Goal: Task Accomplishment & Management: Use online tool/utility

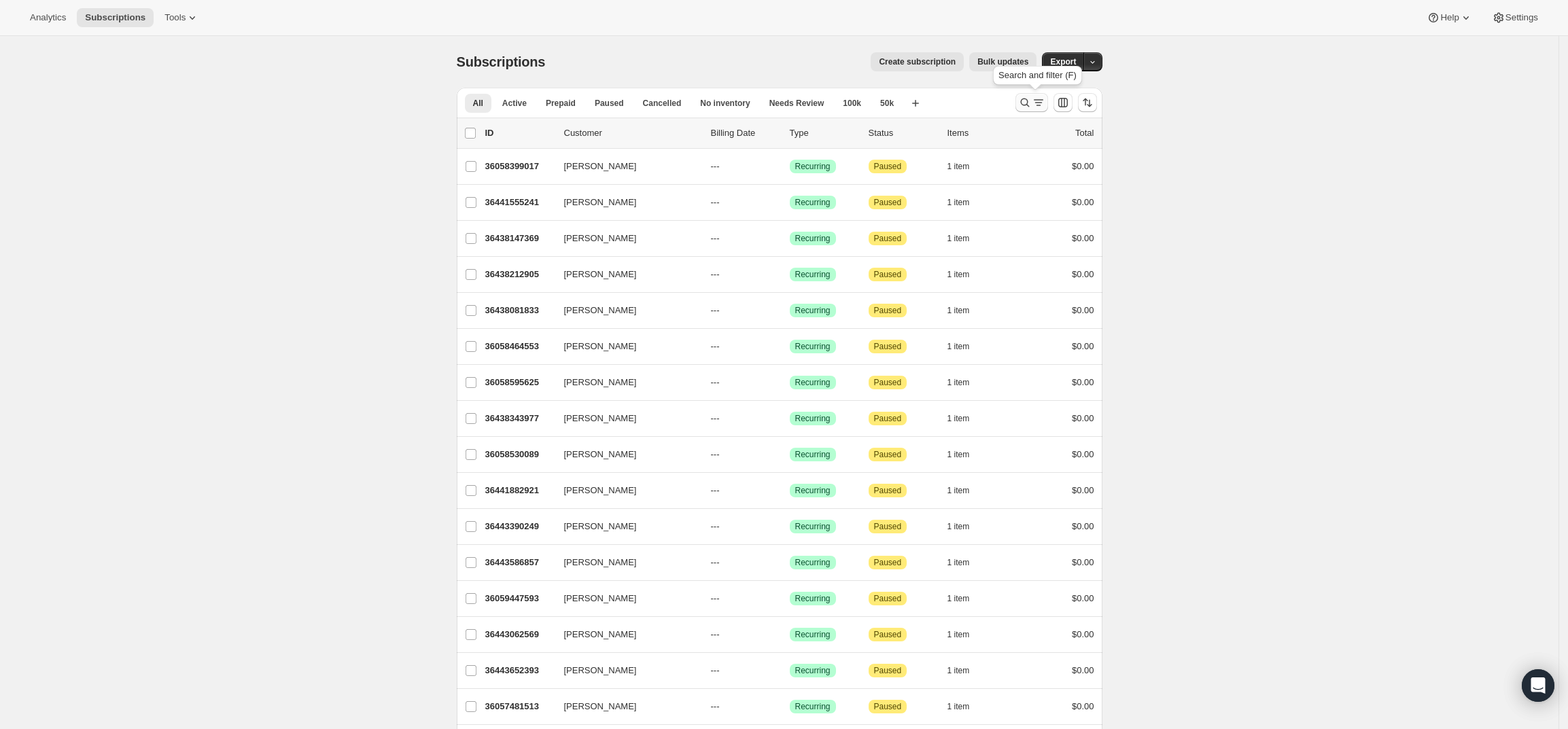
click at [1037, 99] on icon "Search and filter results" at bounding box center [1038, 103] width 14 height 14
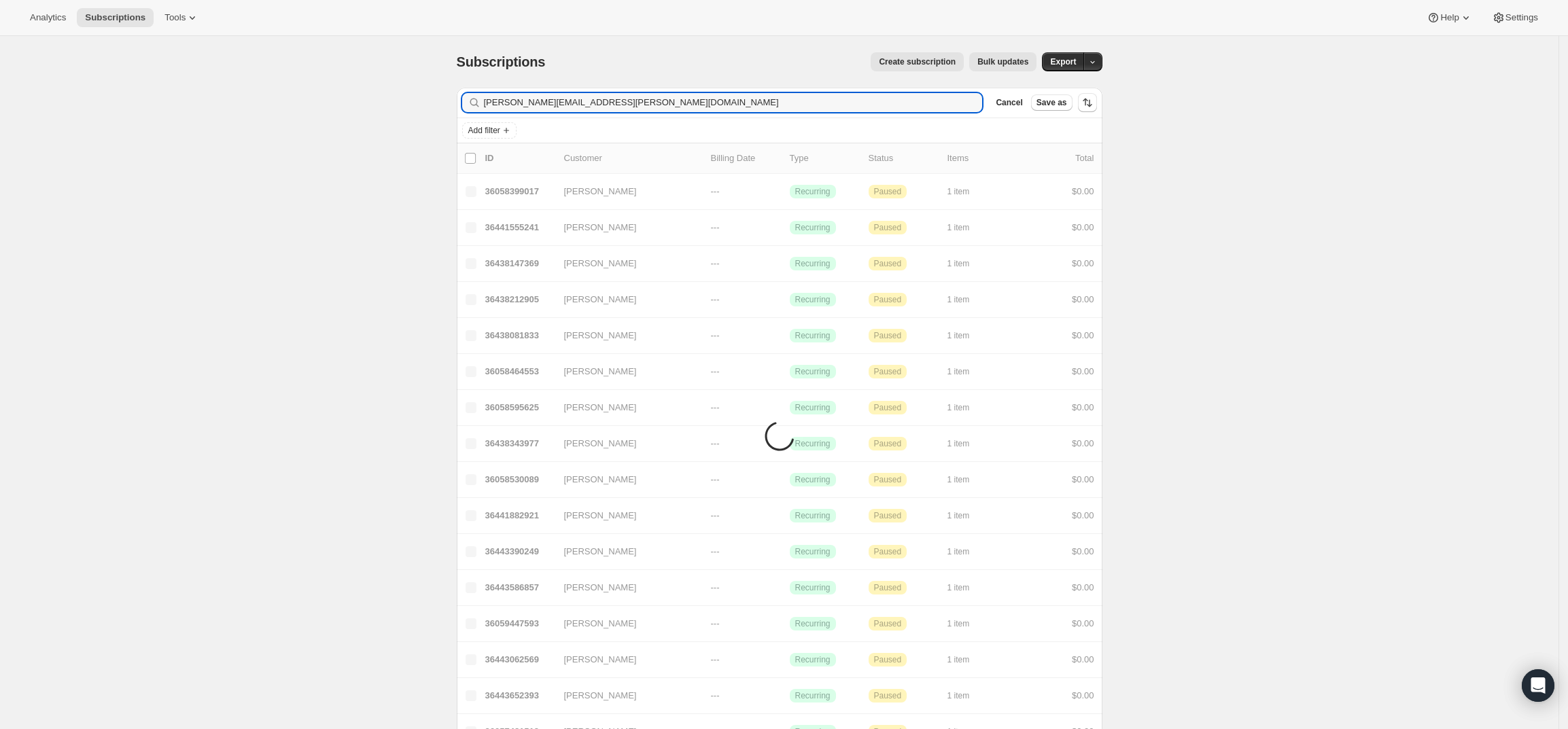
type input "[PERSON_NAME][EMAIL_ADDRESS][PERSON_NAME][DOMAIN_NAME]"
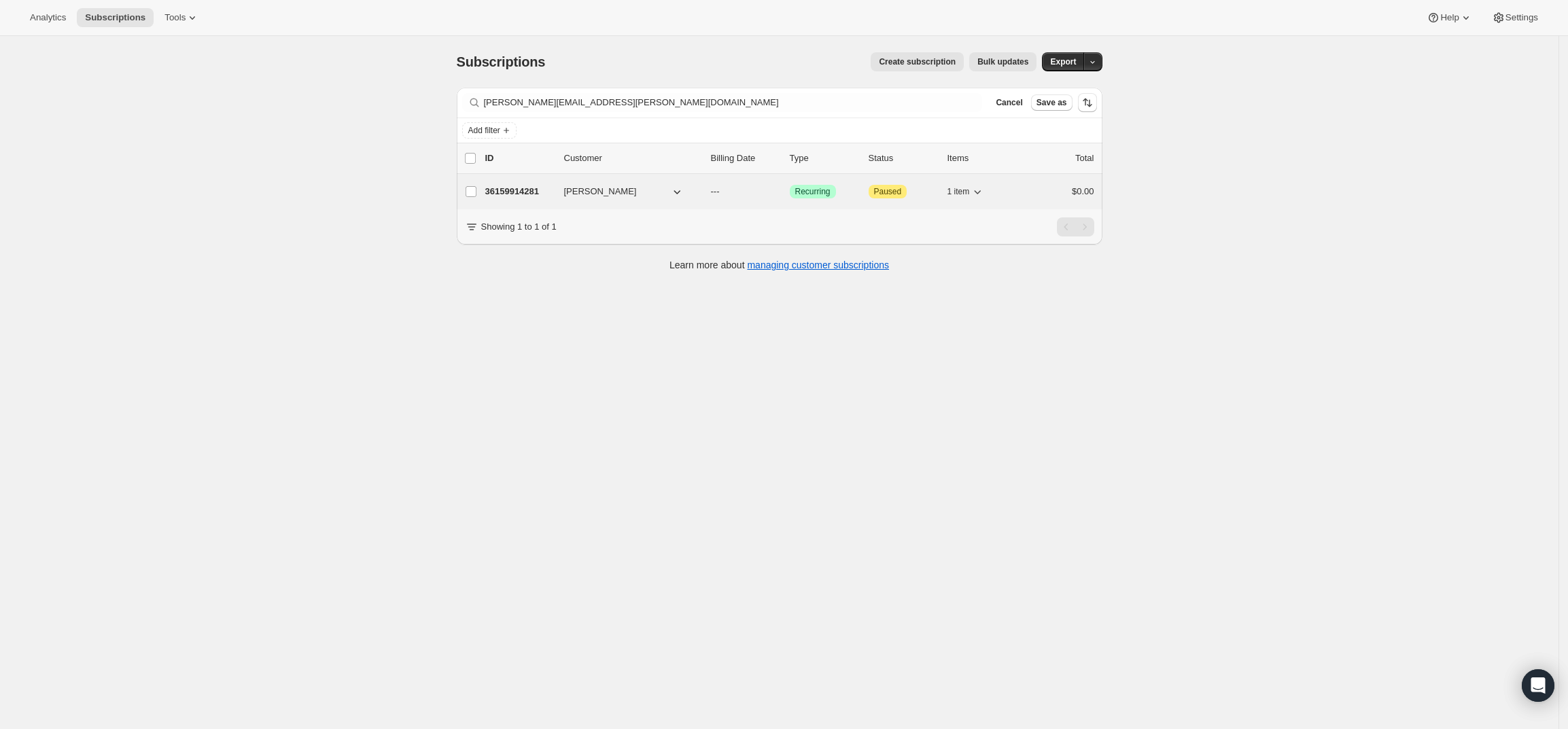
click at [516, 192] on p "36159914281" at bounding box center [519, 191] width 68 height 14
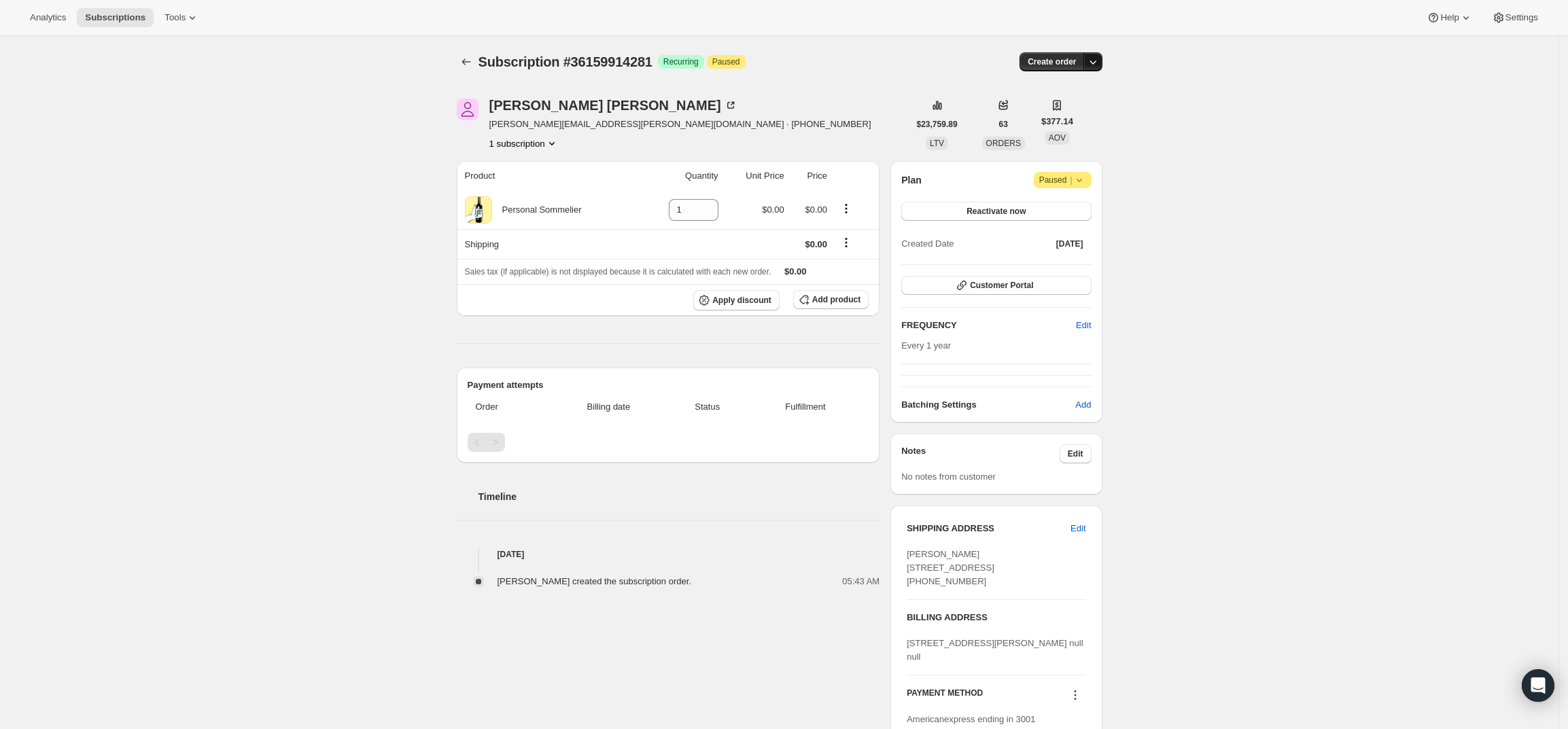
click at [1096, 63] on icon "button" at bounding box center [1093, 62] width 7 height 4
click at [1064, 110] on span "Create custom one-time order" at bounding box center [1039, 113] width 118 height 11
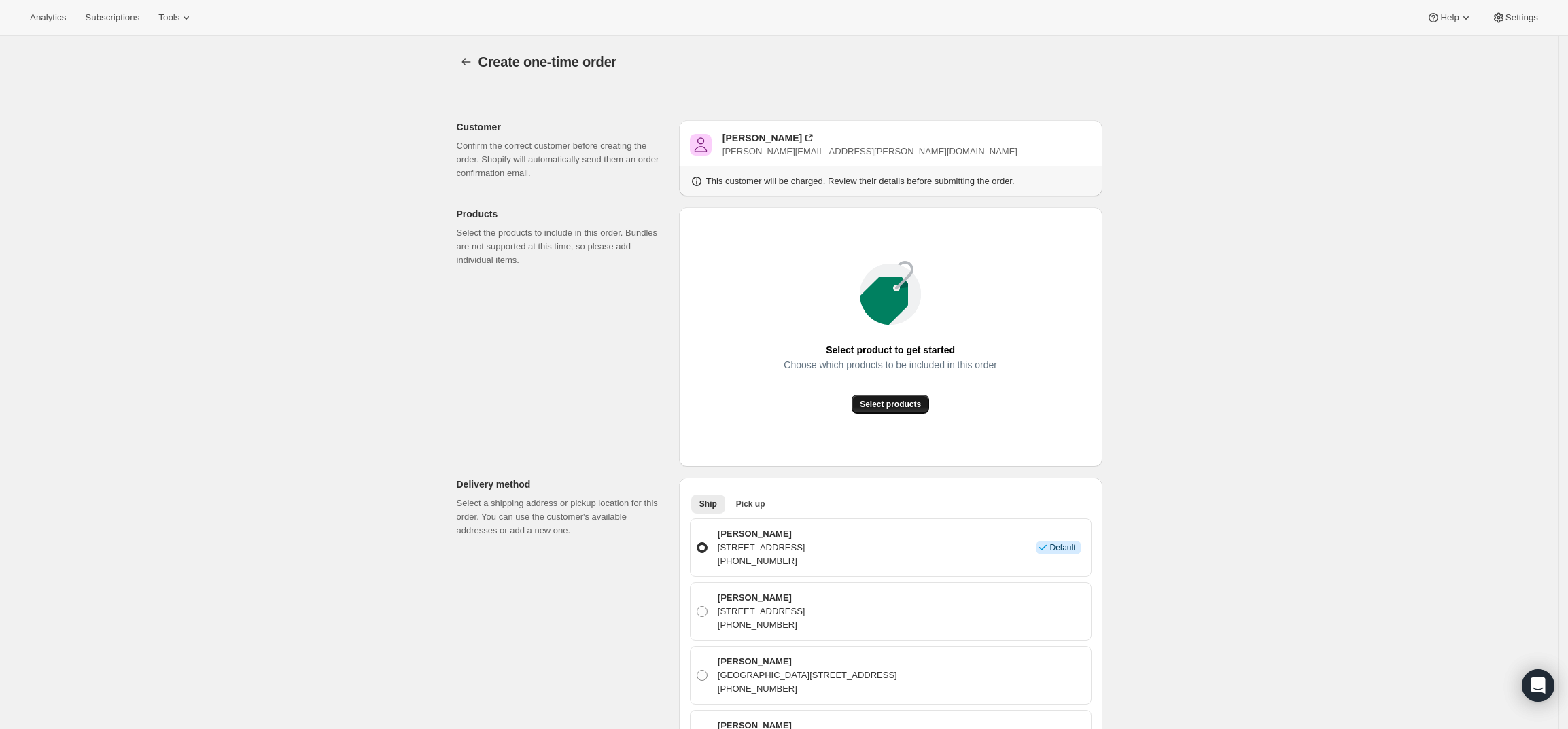
click at [884, 404] on span "Select products" at bounding box center [890, 404] width 61 height 11
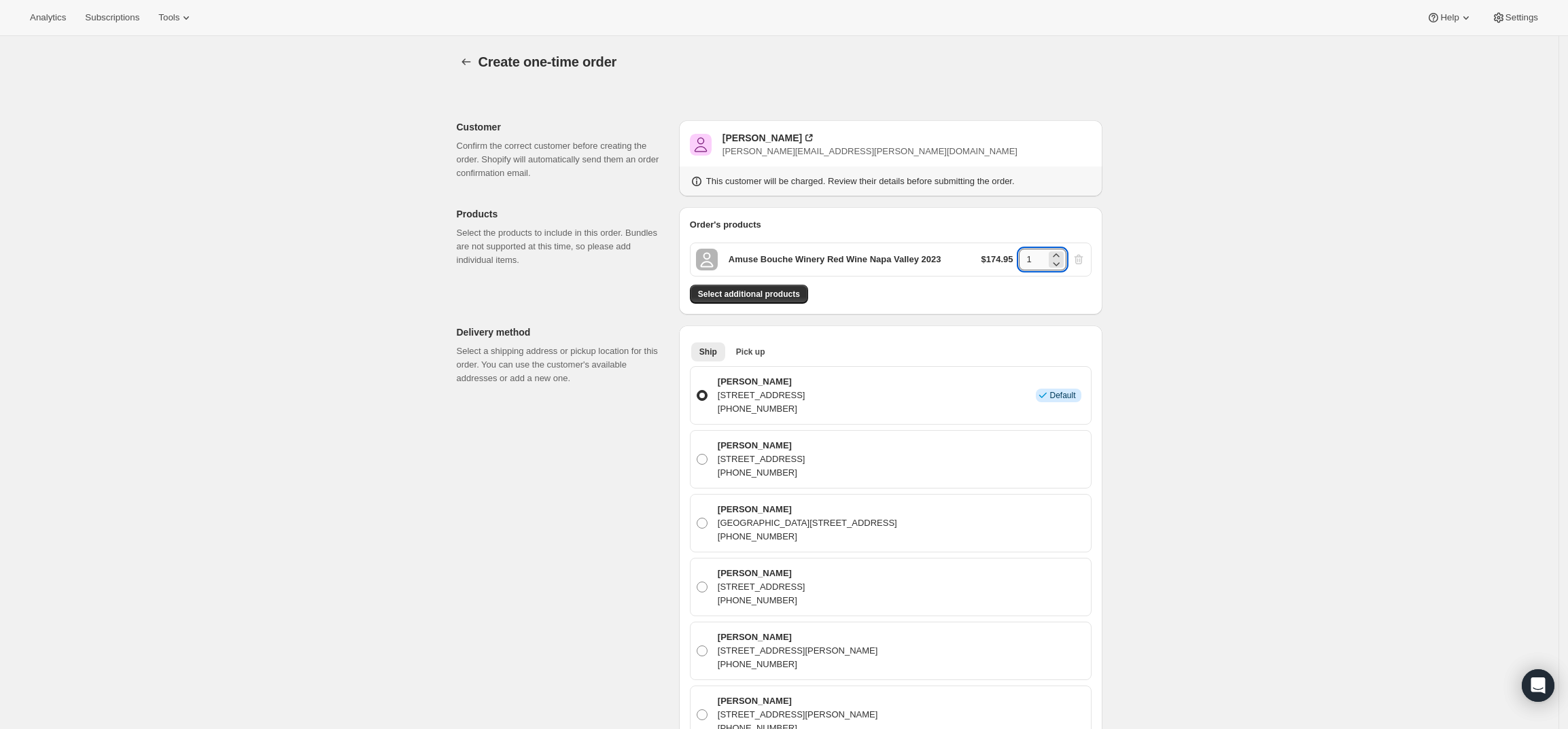
drag, startPoint x: 1025, startPoint y: 262, endPoint x: 1042, endPoint y: 260, distance: 17.1
click at [1042, 260] on input "1" at bounding box center [1032, 260] width 27 height 22
type input "2"
click at [1194, 353] on div "Create one-time order. This page is ready Create one-time order Customer Confir…" at bounding box center [779, 673] width 1558 height 1275
click at [753, 295] on span "Select additional products" at bounding box center [749, 294] width 102 height 11
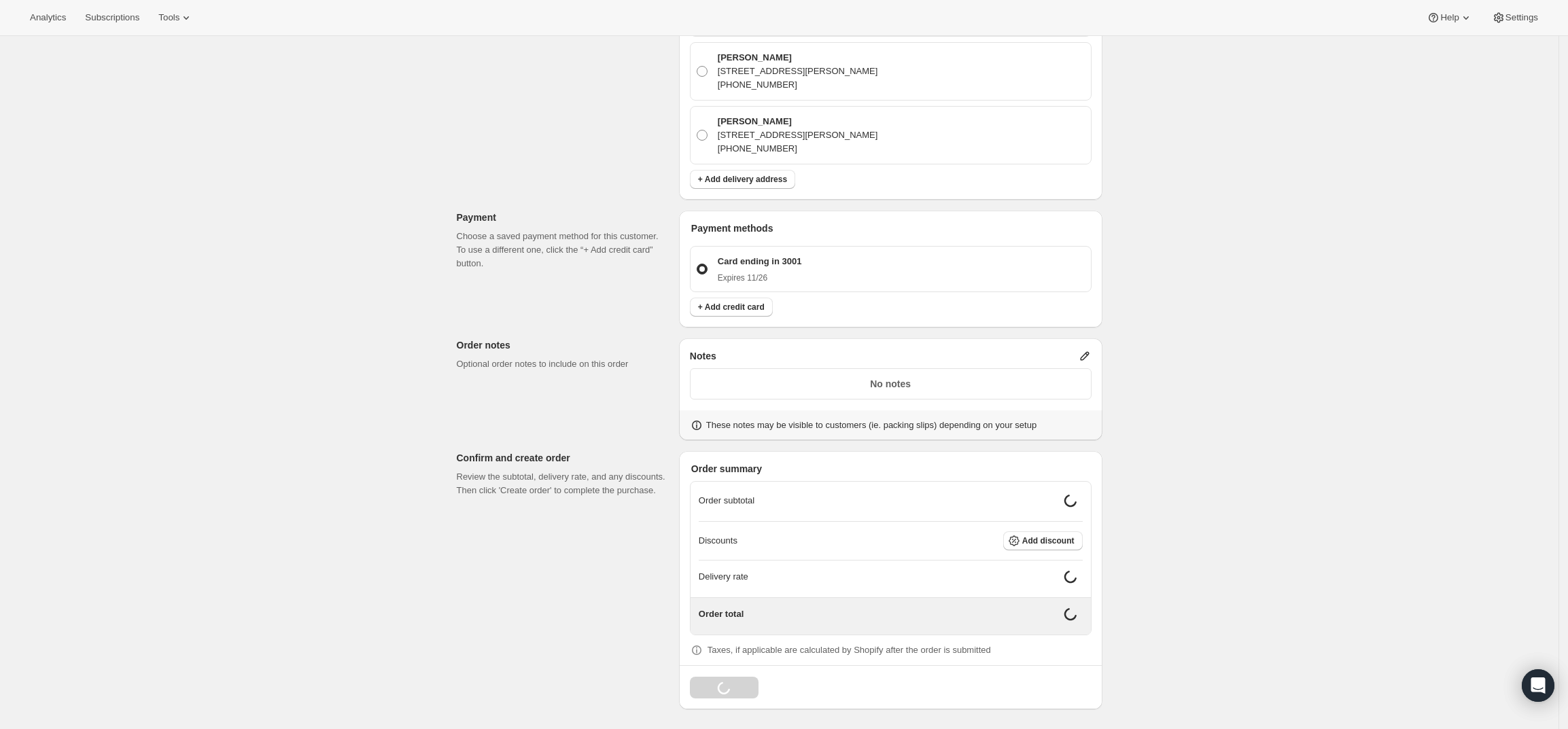
scroll to position [612, 0]
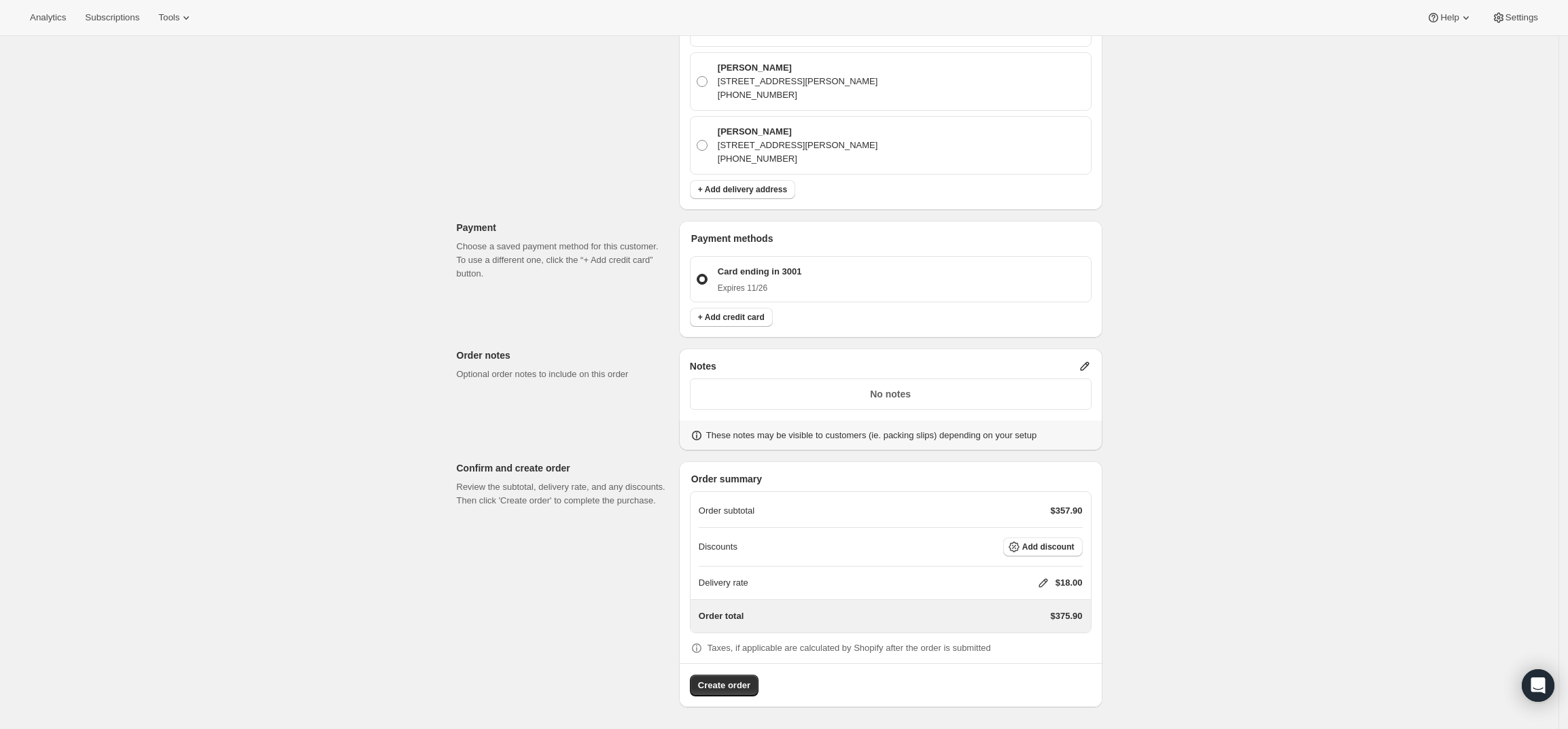
click at [1083, 365] on icon at bounding box center [1085, 366] width 14 height 14
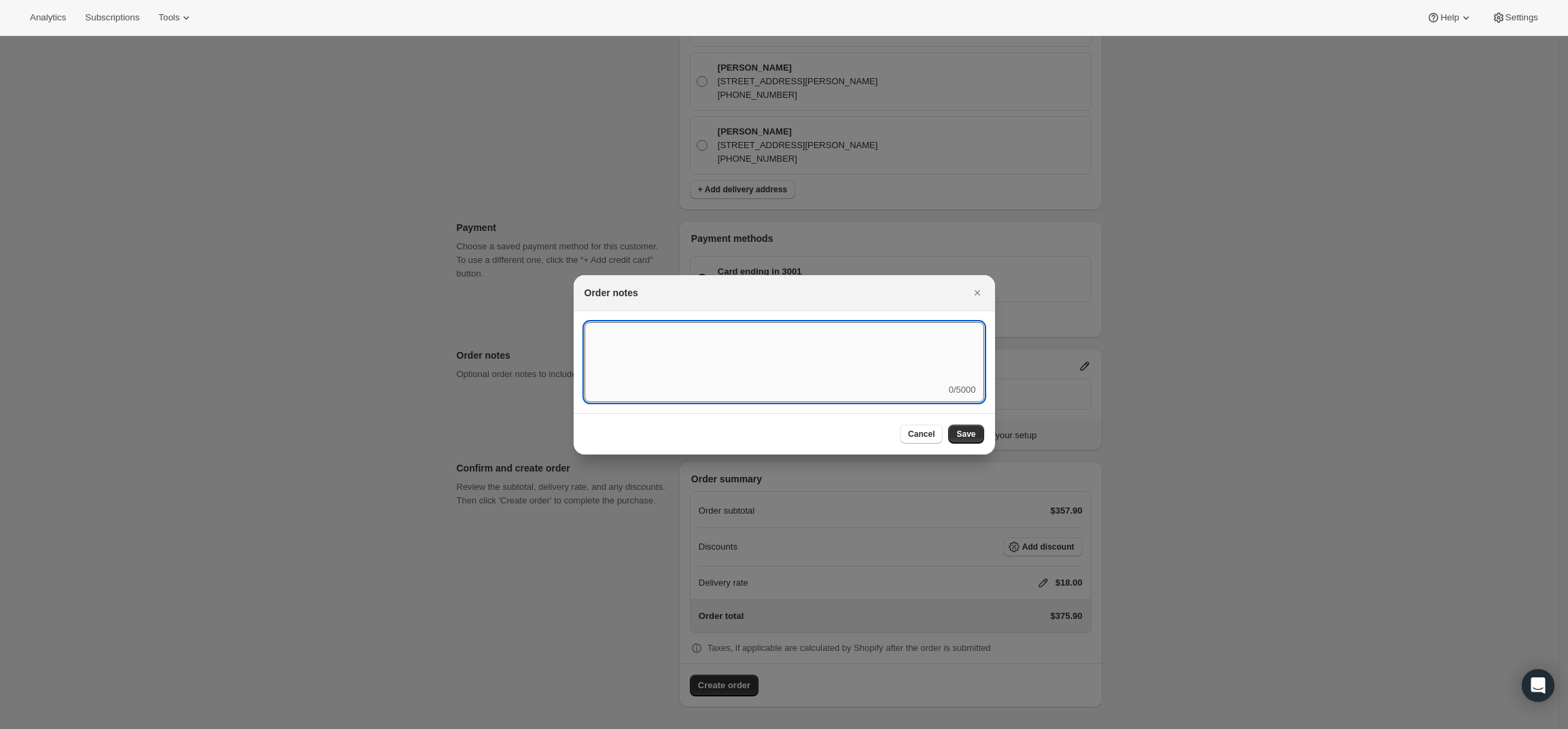
click at [836, 373] on textarea ":rd5:" at bounding box center [784, 352] width 400 height 61
type textarea "FedEx Ground"
click at [963, 436] on span "Save" at bounding box center [965, 434] width 19 height 11
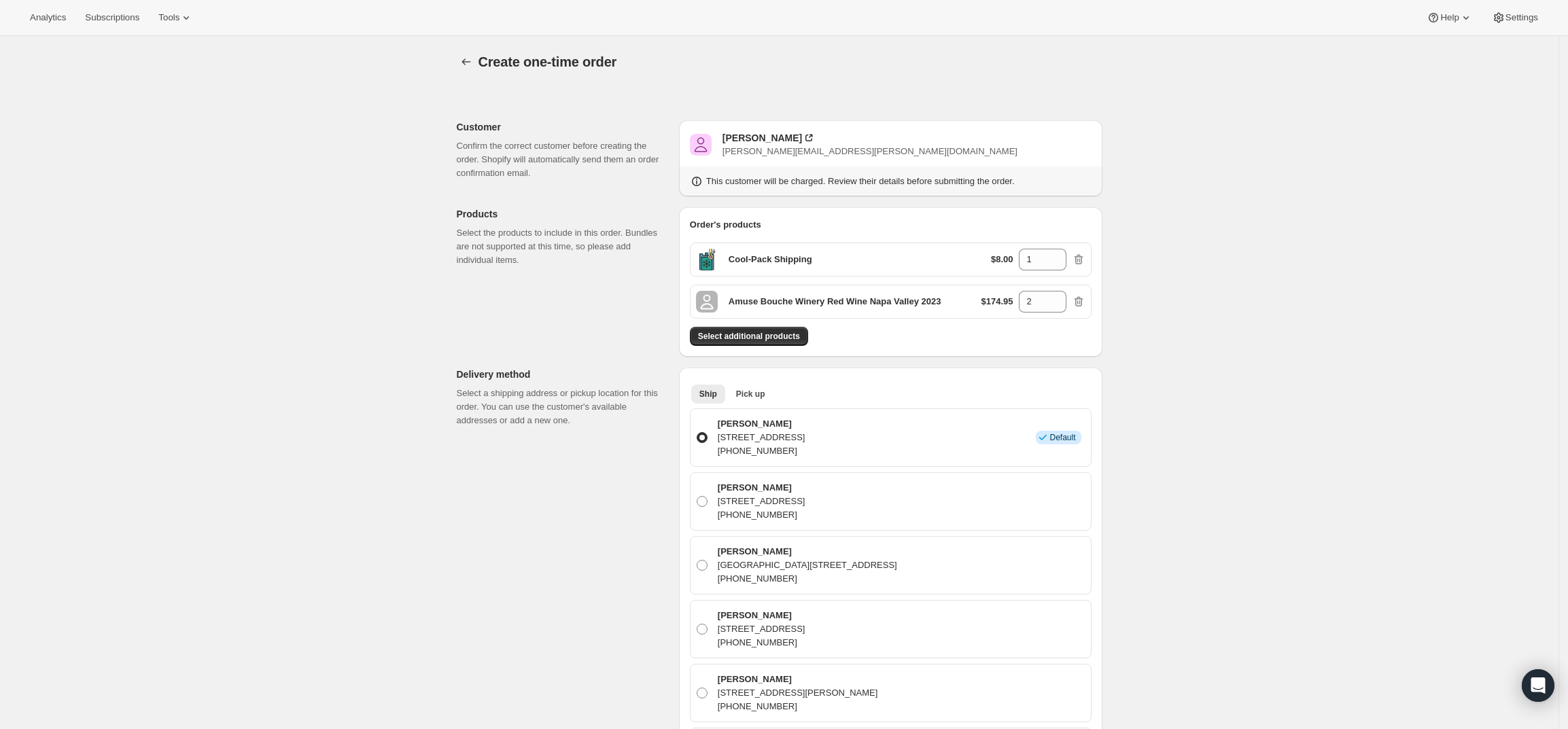
scroll to position [612, 0]
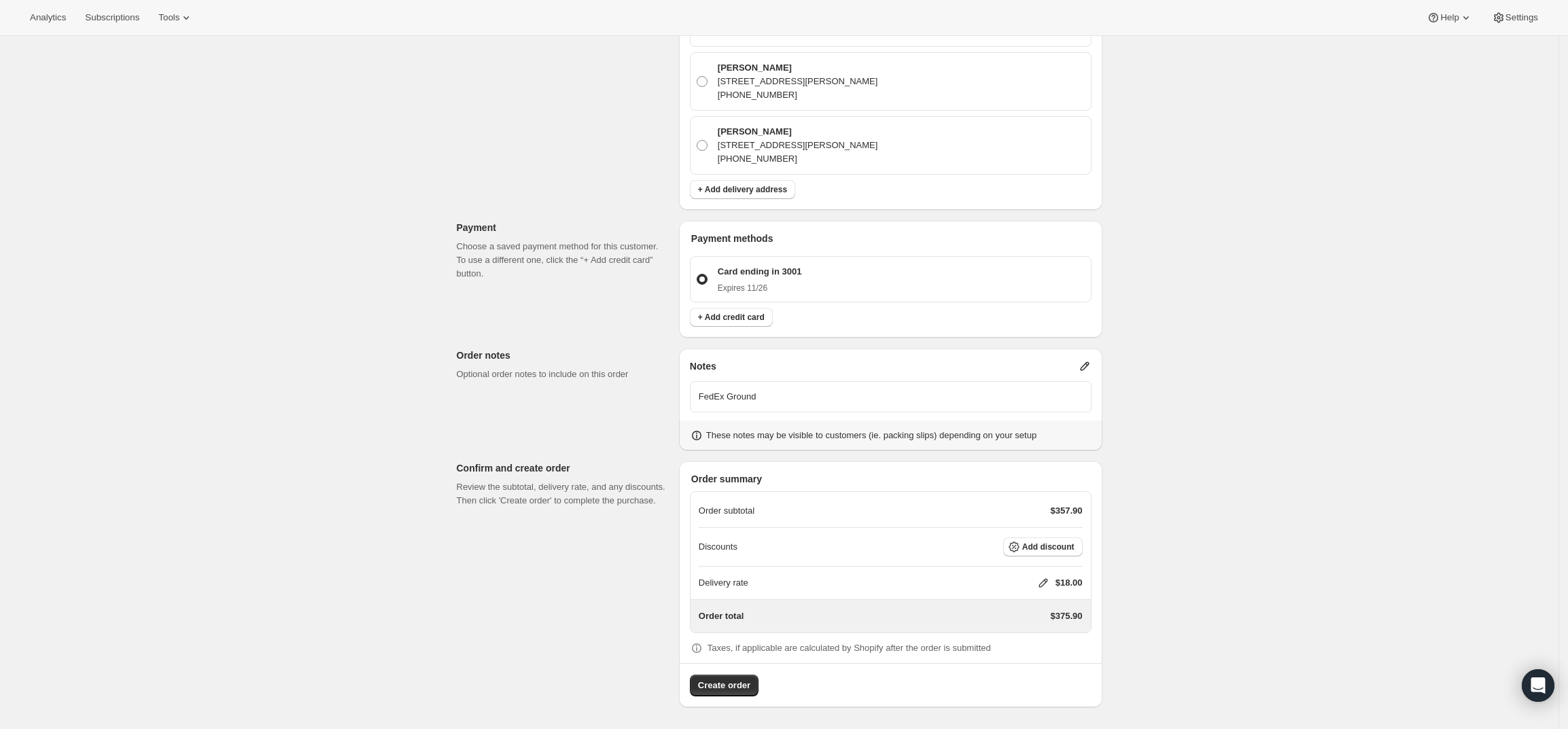
click at [1047, 583] on icon at bounding box center [1042, 583] width 9 height 9
click at [1039, 642] on input "0" at bounding box center [1050, 634] width 122 height 22
type input "0"
click at [1032, 660] on span "Save" at bounding box center [1040, 665] width 19 height 11
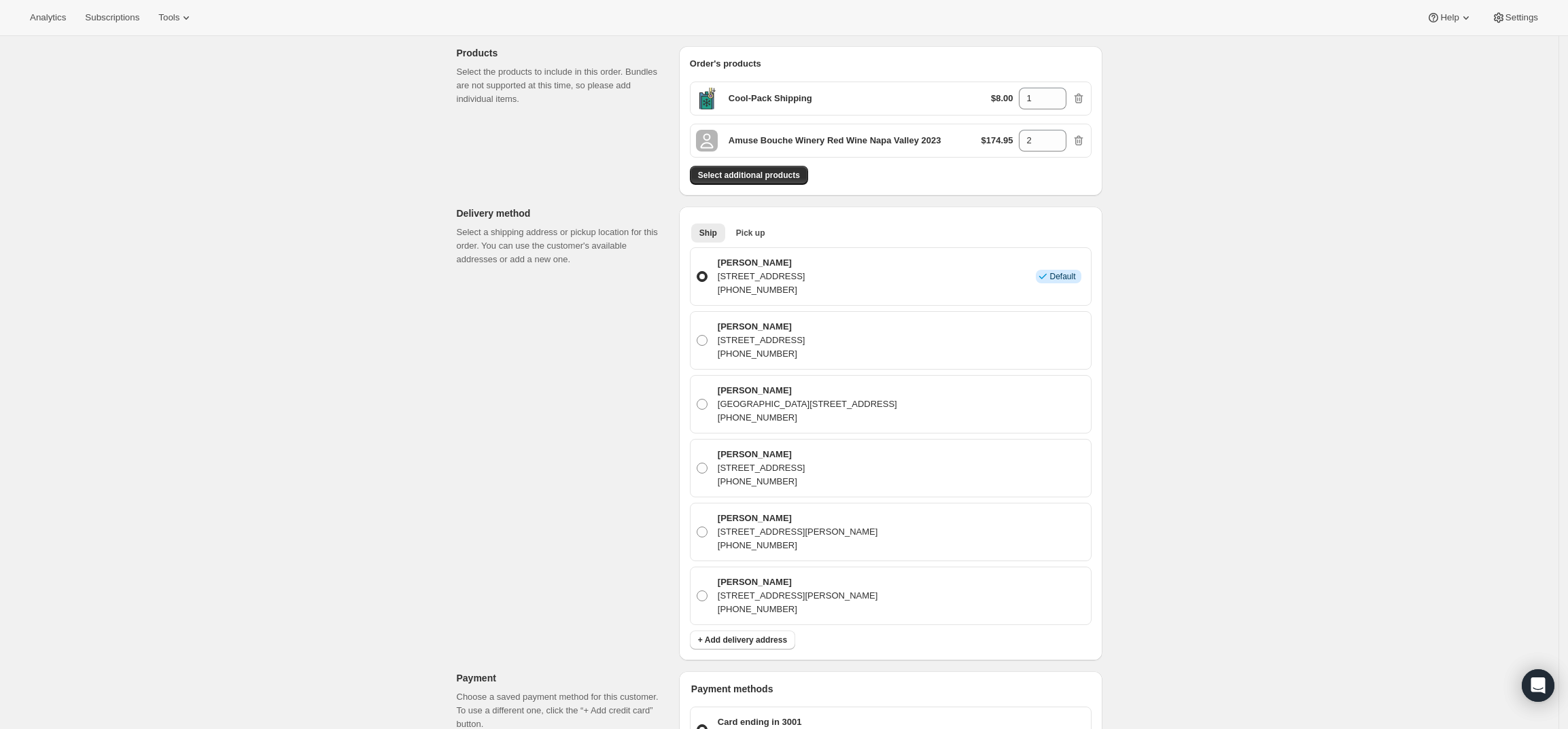
scroll to position [0, 0]
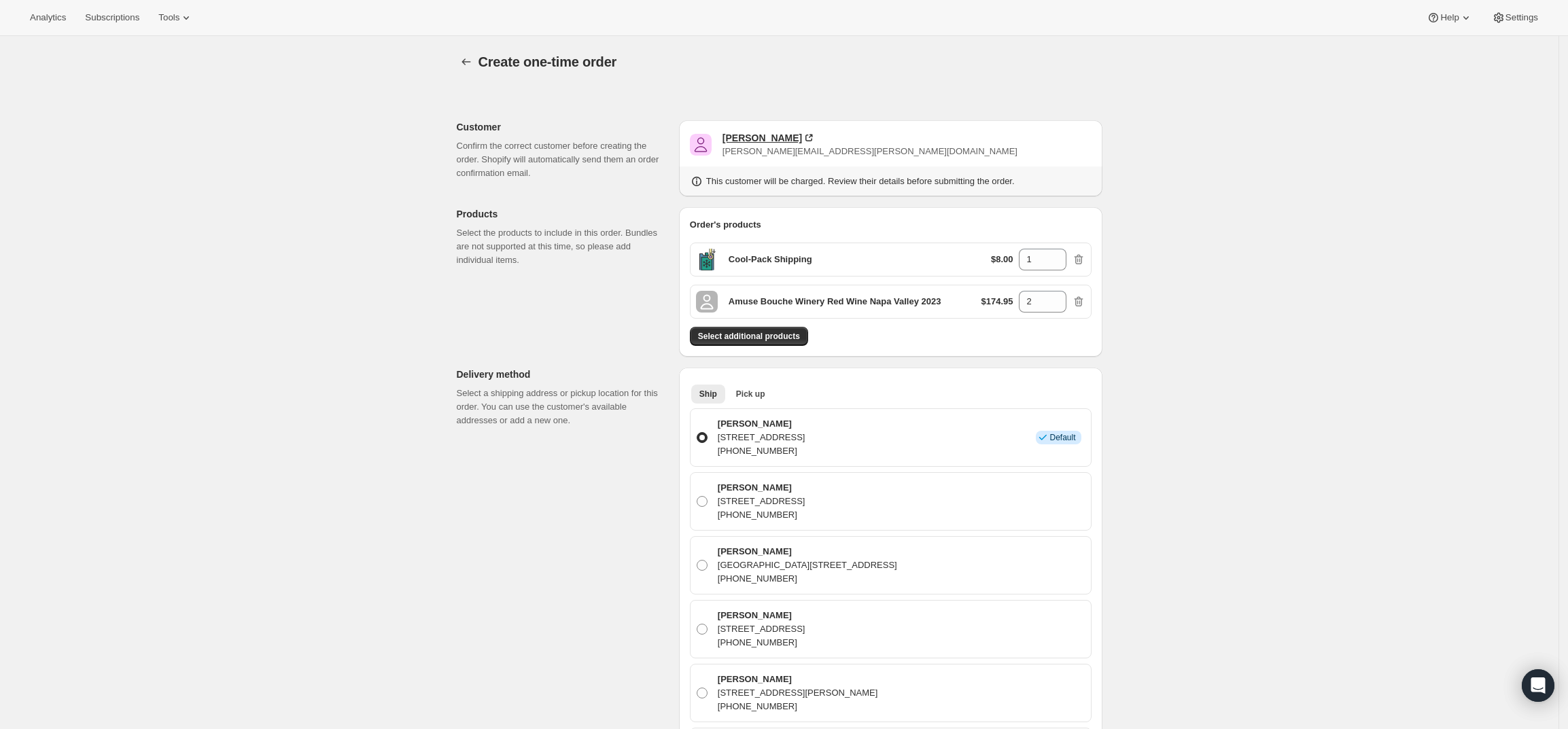
click at [756, 142] on div "[PERSON_NAME]" at bounding box center [762, 138] width 80 height 14
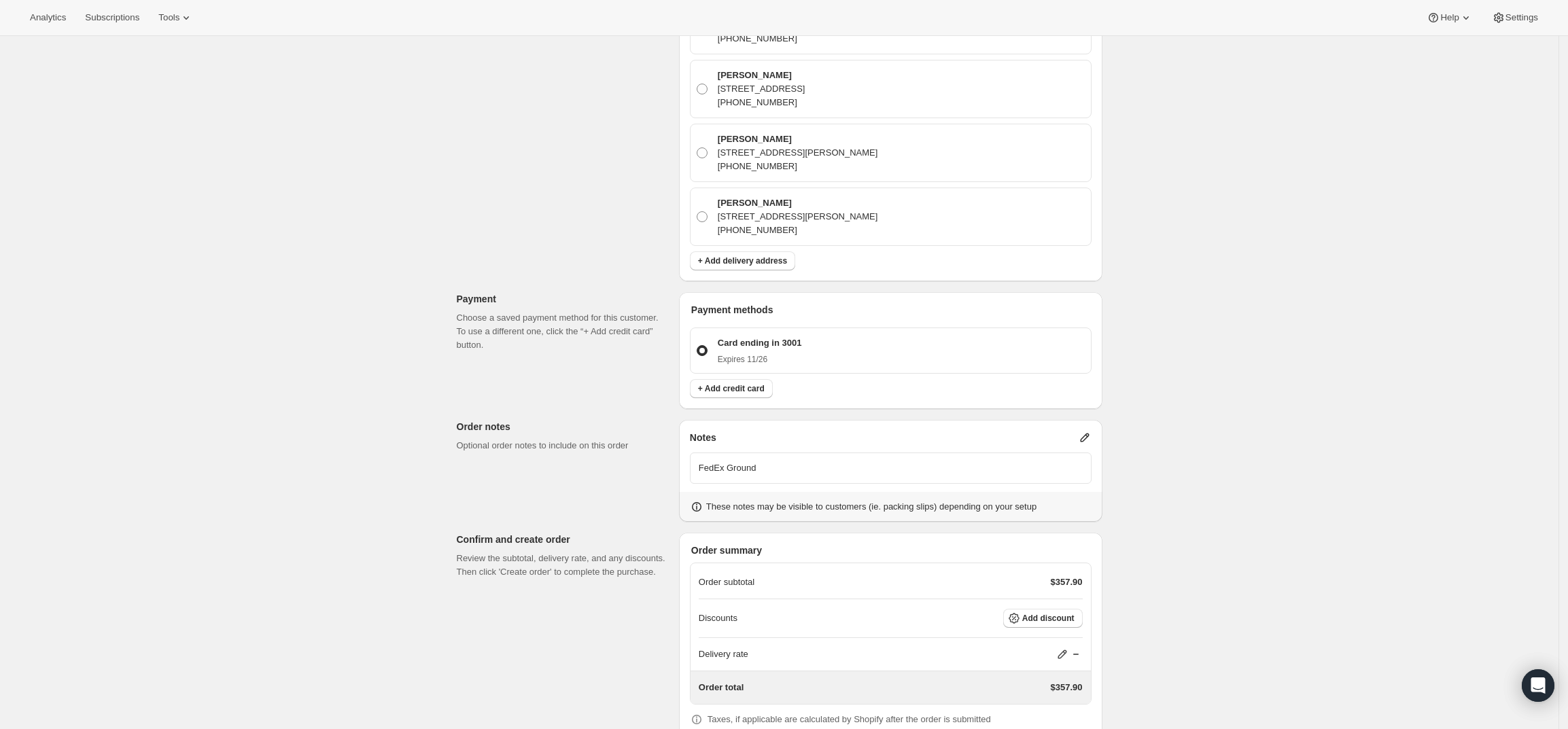
scroll to position [612, 0]
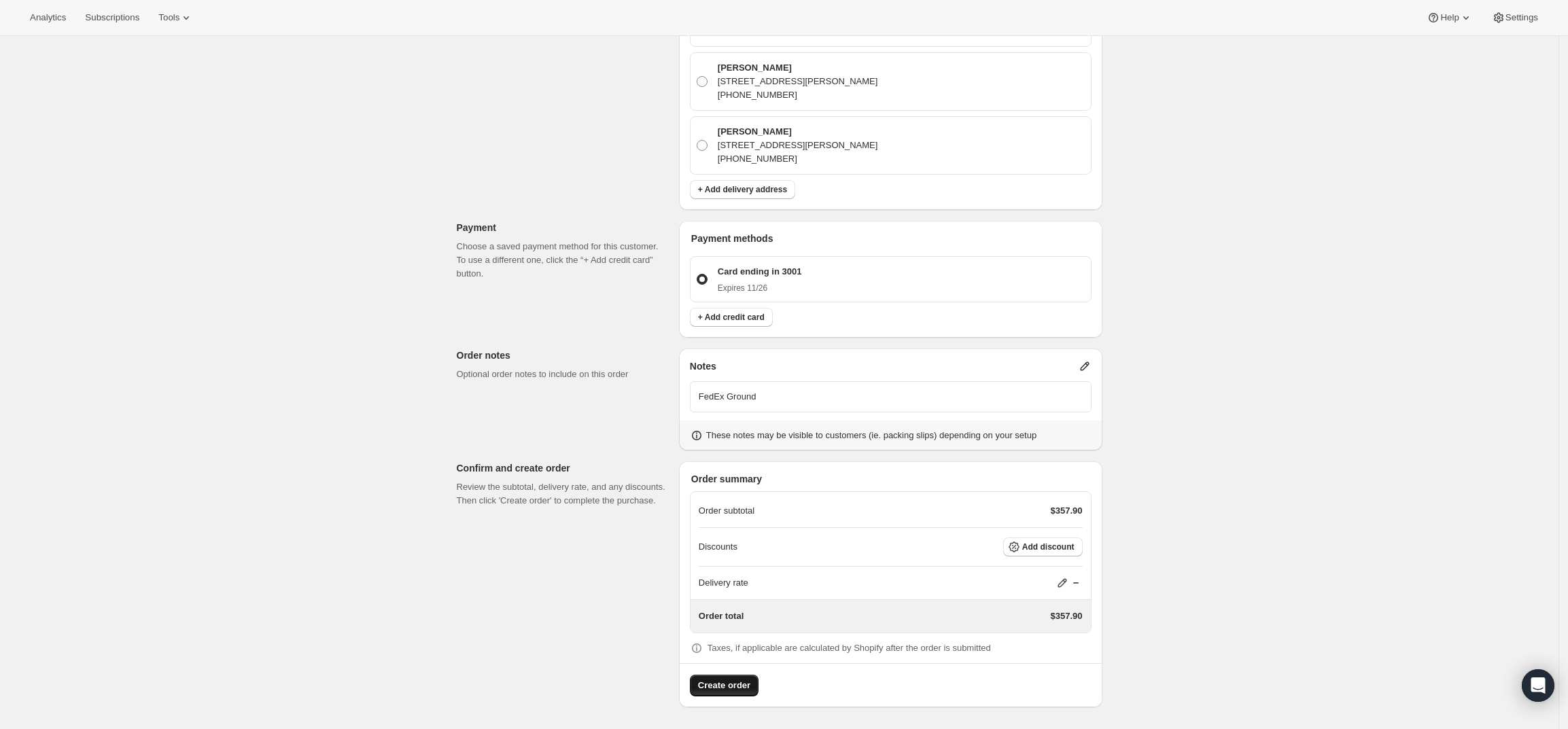
click at [738, 675] on button "Create order" at bounding box center [724, 685] width 68 height 22
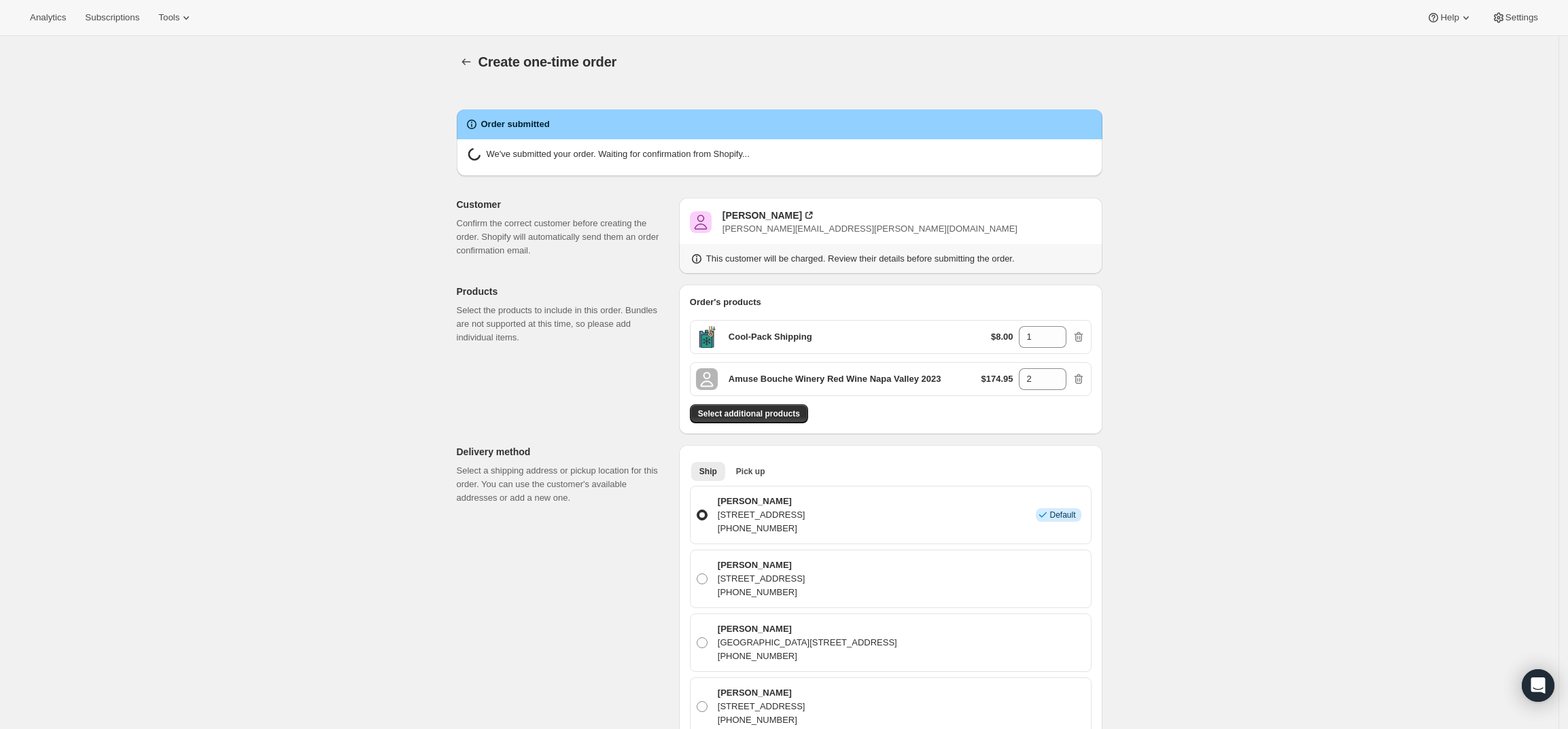
radio input "true"
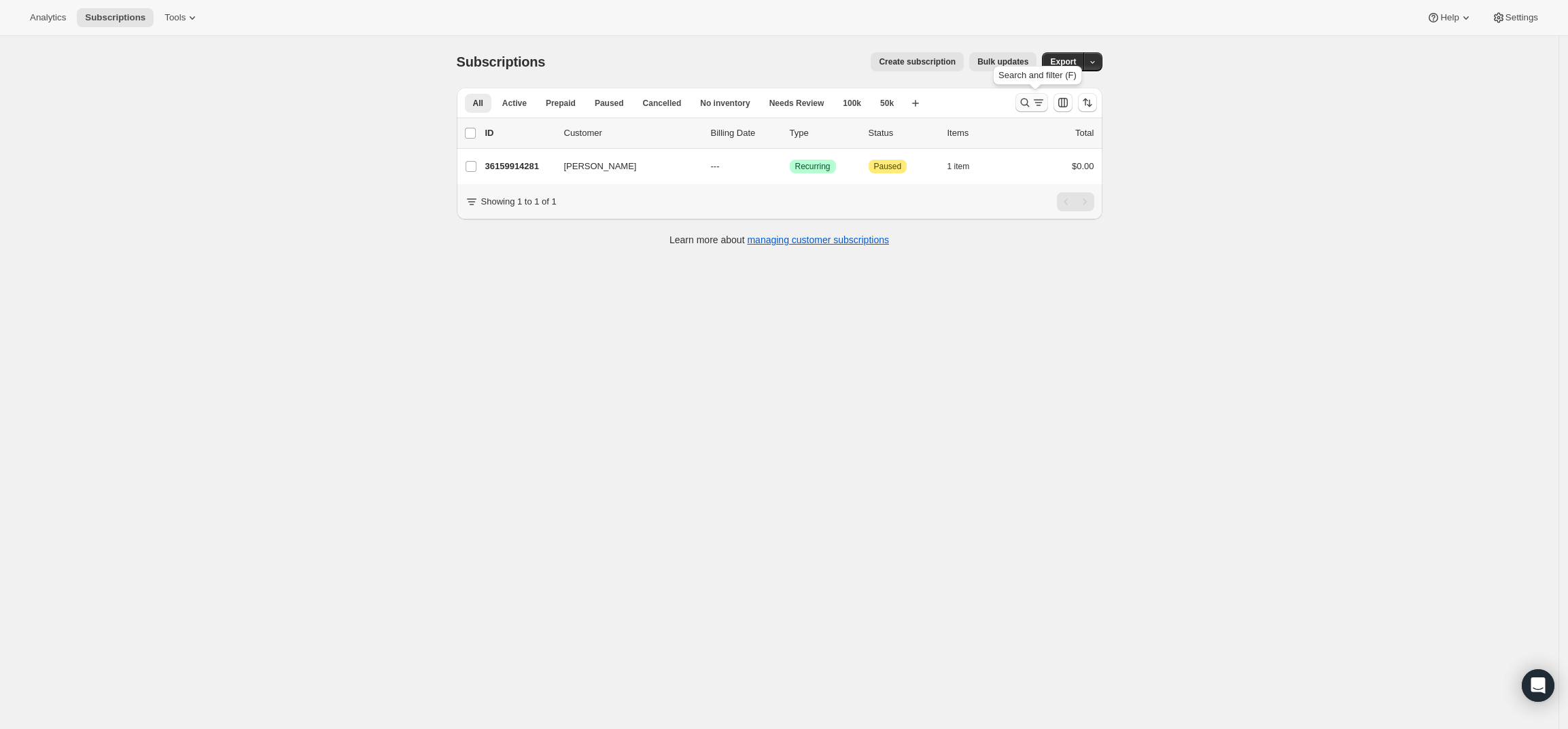
click at [1025, 98] on icon "Search and filter results" at bounding box center [1024, 103] width 14 height 14
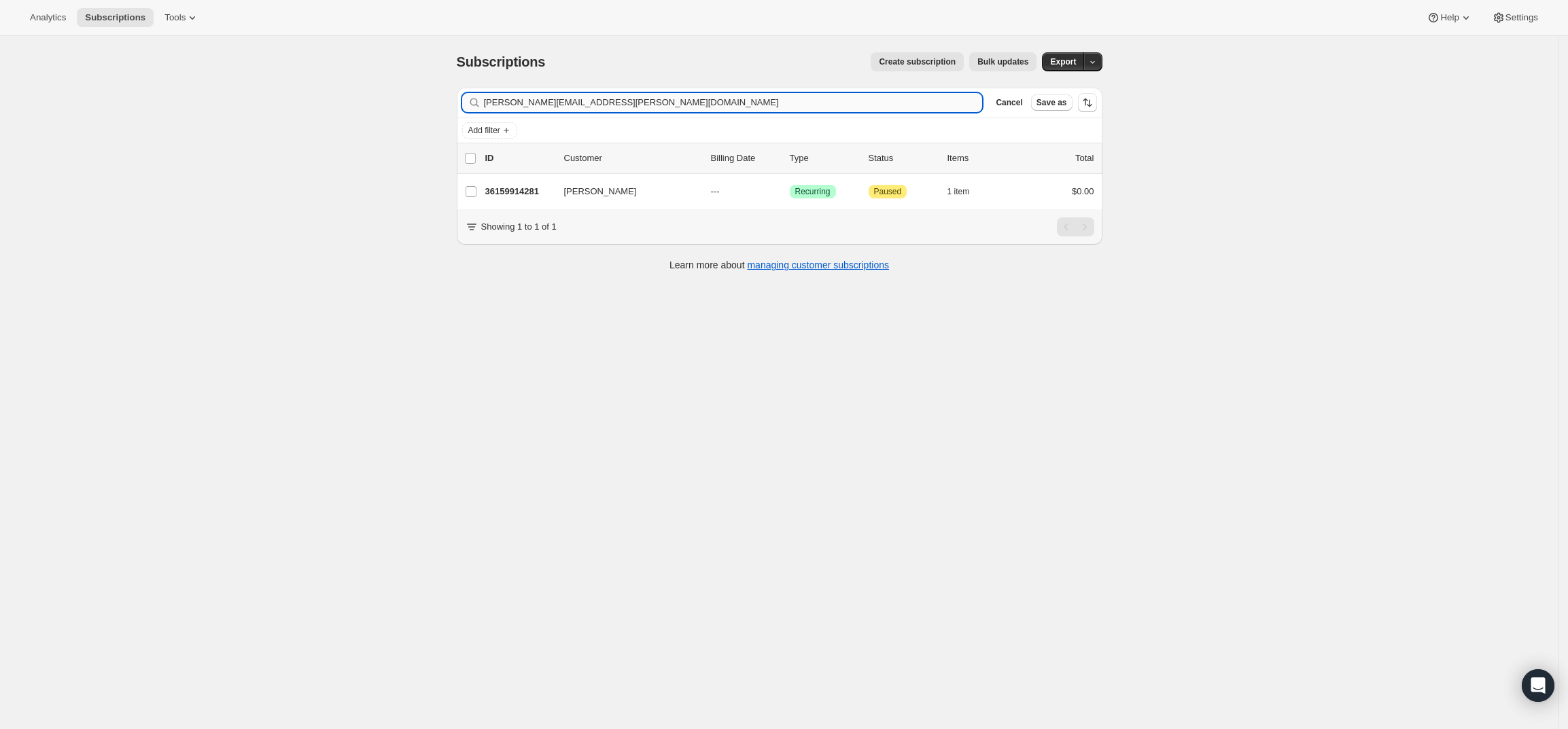
click at [583, 106] on input "[PERSON_NAME][EMAIL_ADDRESS][PERSON_NAME][DOMAIN_NAME]" at bounding box center [733, 102] width 499 height 19
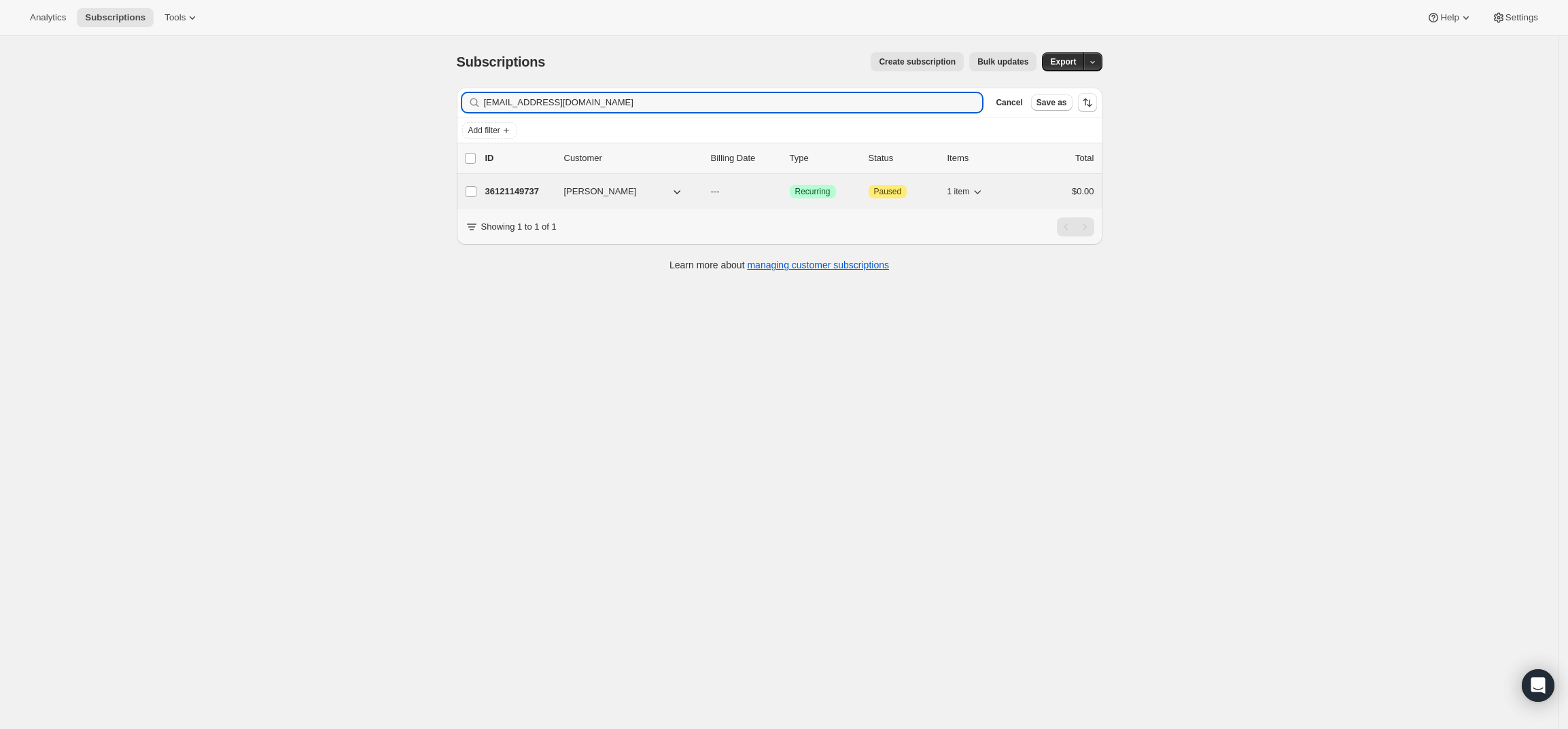
type input "[EMAIL_ADDRESS][DOMAIN_NAME]"
click at [509, 188] on p "36121149737" at bounding box center [519, 191] width 68 height 14
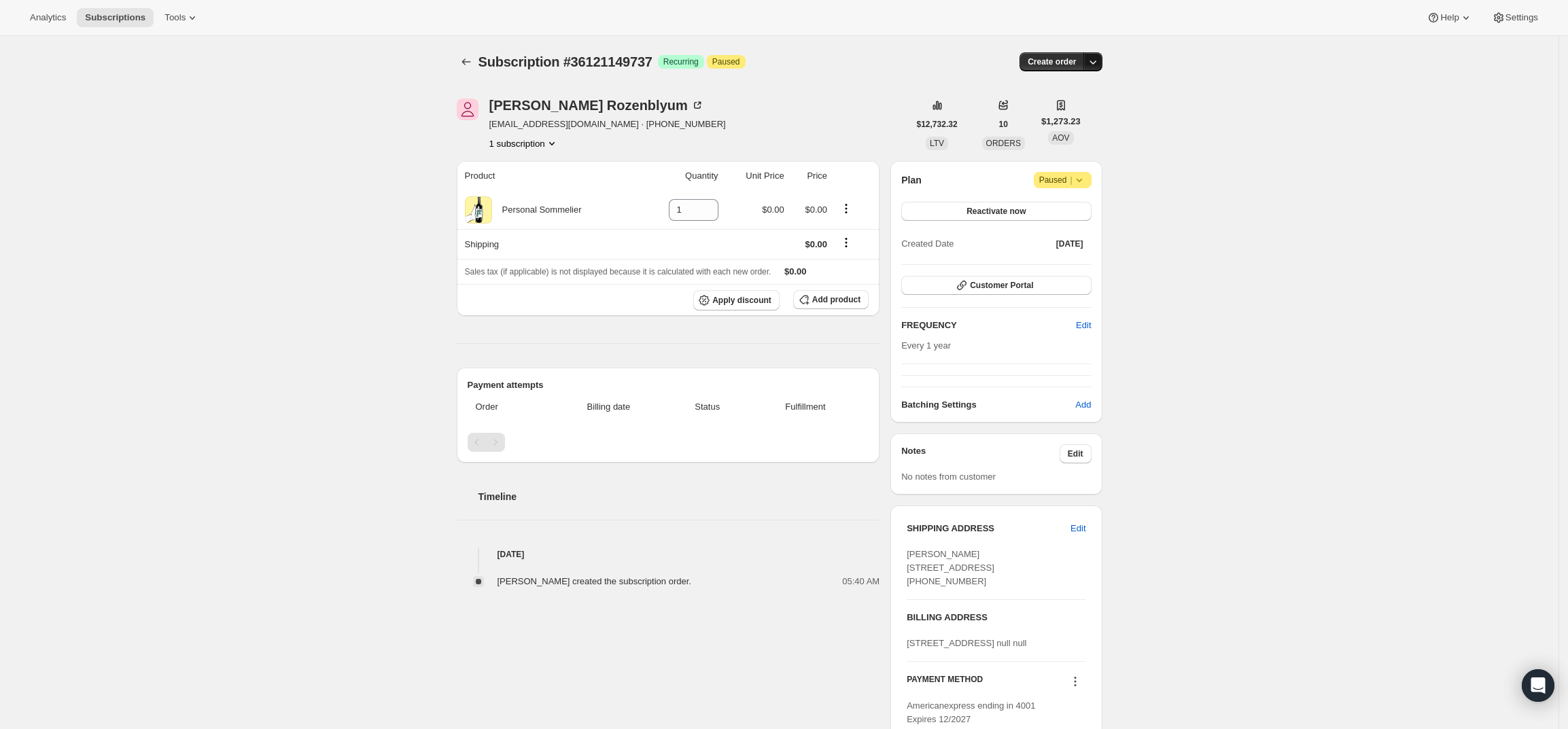
click at [1095, 57] on icon "button" at bounding box center [1093, 62] width 14 height 14
click at [1078, 111] on span "Create custom one-time order" at bounding box center [1039, 113] width 118 height 11
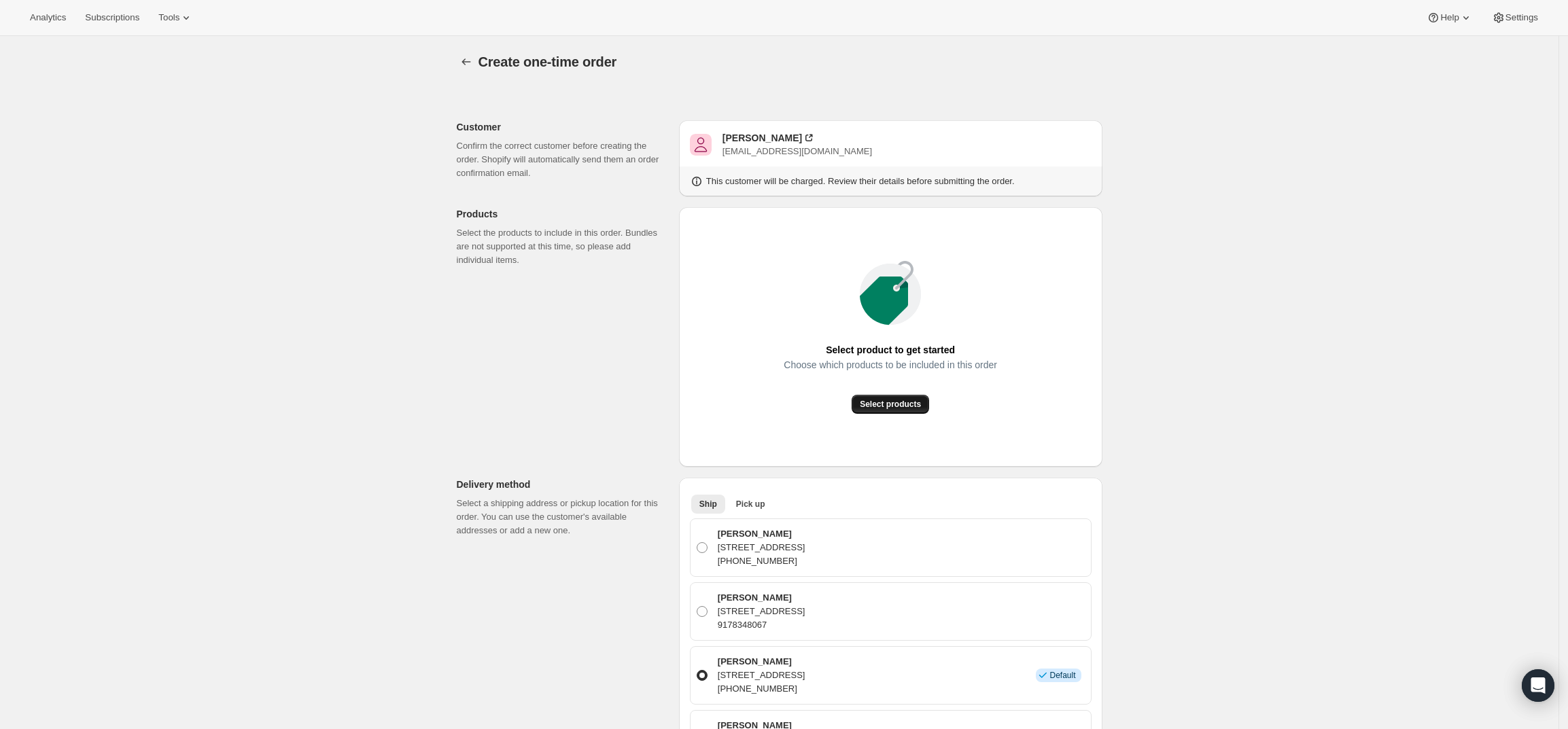
click at [909, 399] on span "Select products" at bounding box center [890, 404] width 61 height 11
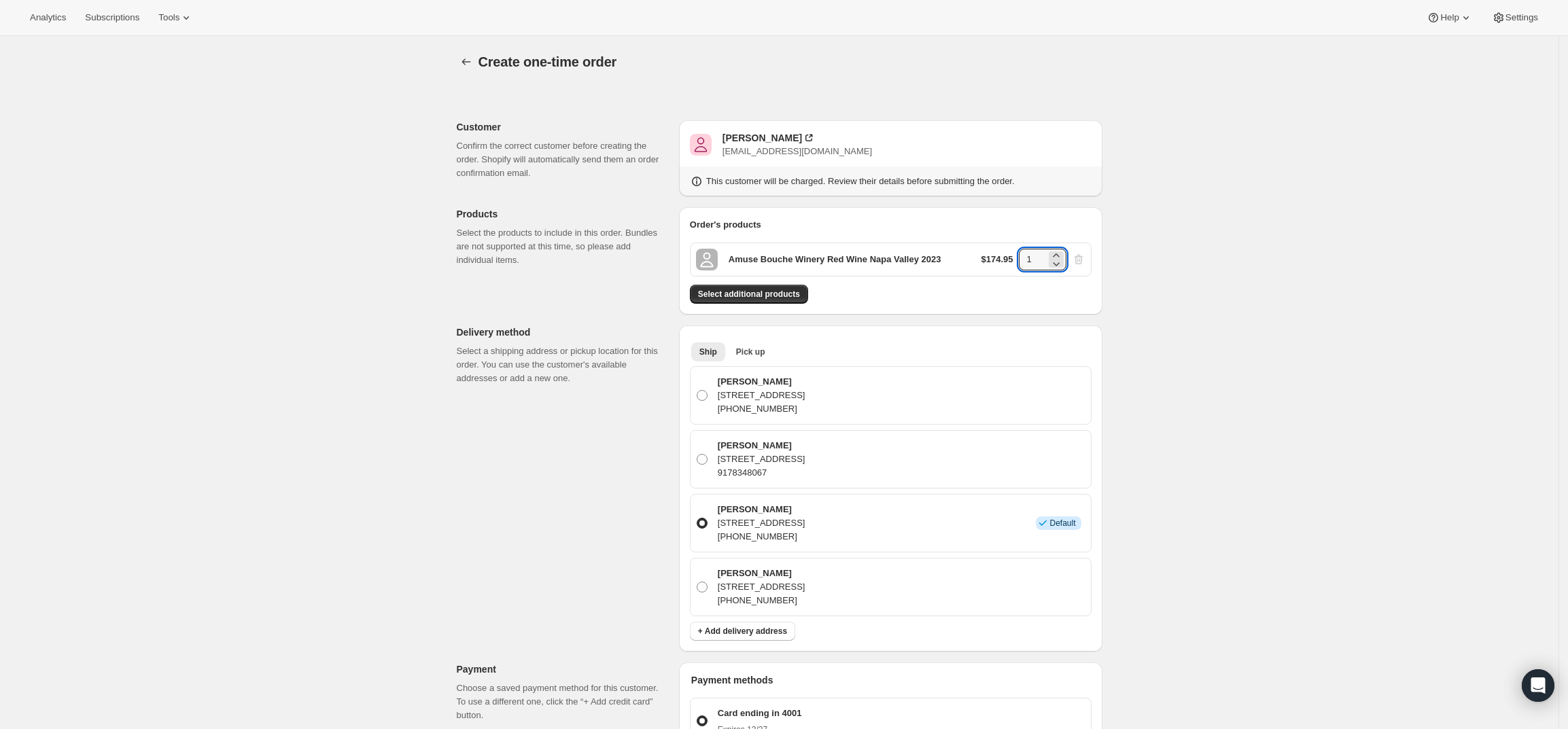
drag, startPoint x: 1039, startPoint y: 264, endPoint x: 1016, endPoint y: 264, distance: 23.0
click at [1016, 264] on div "$174.95 1" at bounding box center [1033, 260] width 104 height 22
type input "3"
click at [1213, 254] on div "Create one-time order. This page is ready Create one-time order Customer Confir…" at bounding box center [779, 609] width 1558 height 1147
click at [763, 291] on span "Select additional products" at bounding box center [749, 294] width 102 height 11
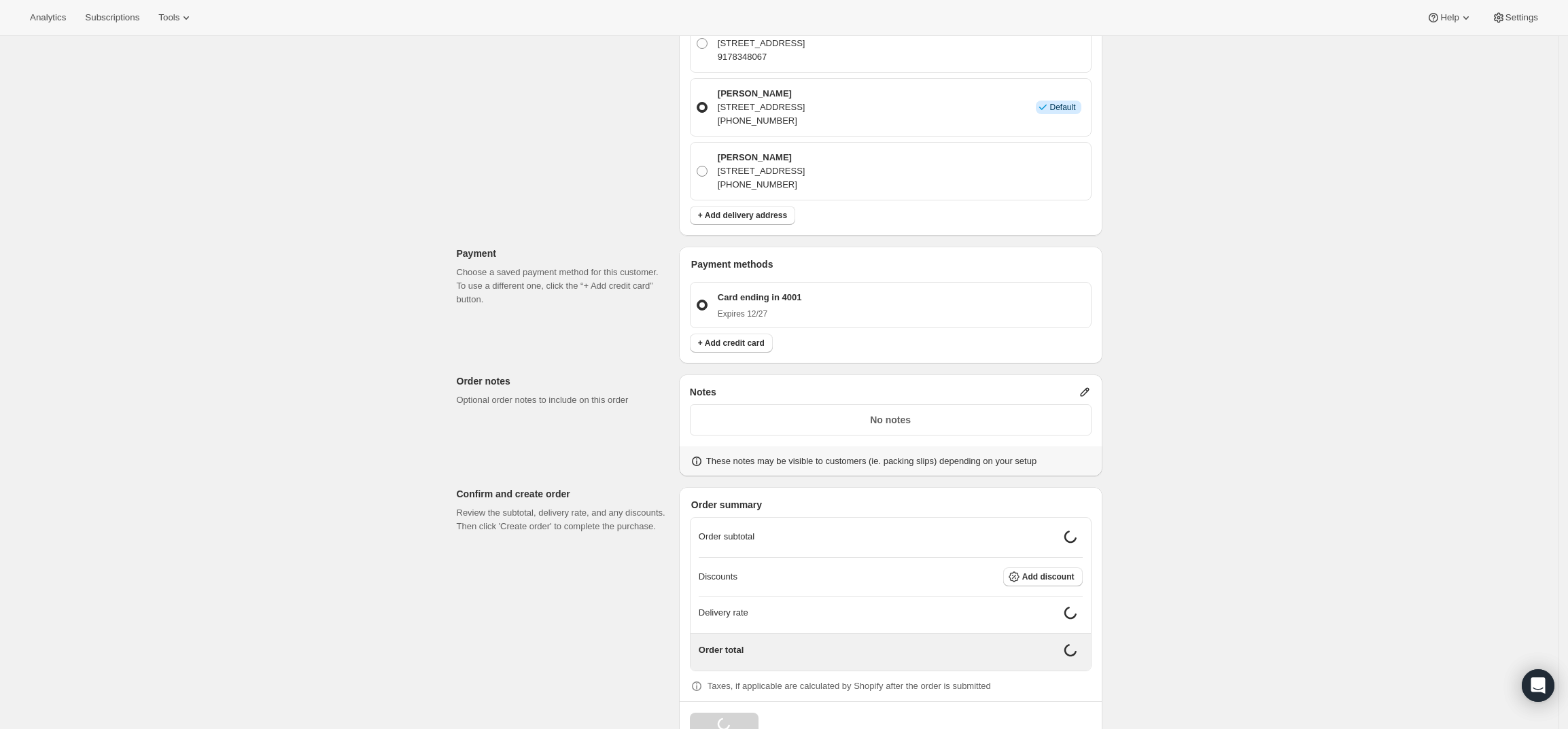
scroll to position [425, 0]
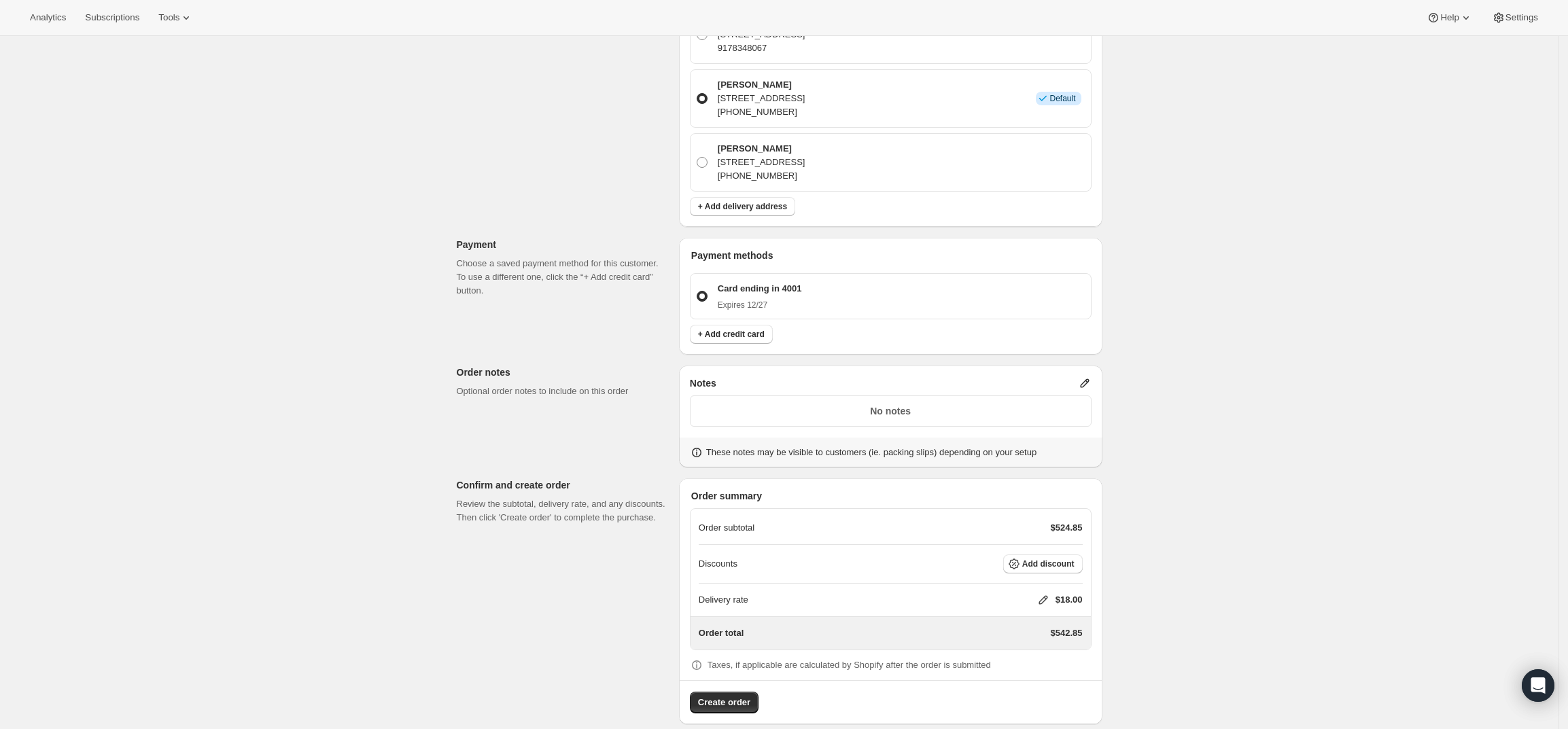
click at [1047, 595] on icon at bounding box center [1043, 600] width 14 height 14
click at [1055, 652] on input "0" at bounding box center [1050, 651] width 122 height 22
type input "0"
click at [1203, 547] on div "Create one-time order. This page is ready Create one-time order Customer Confir…" at bounding box center [779, 178] width 1558 height 1135
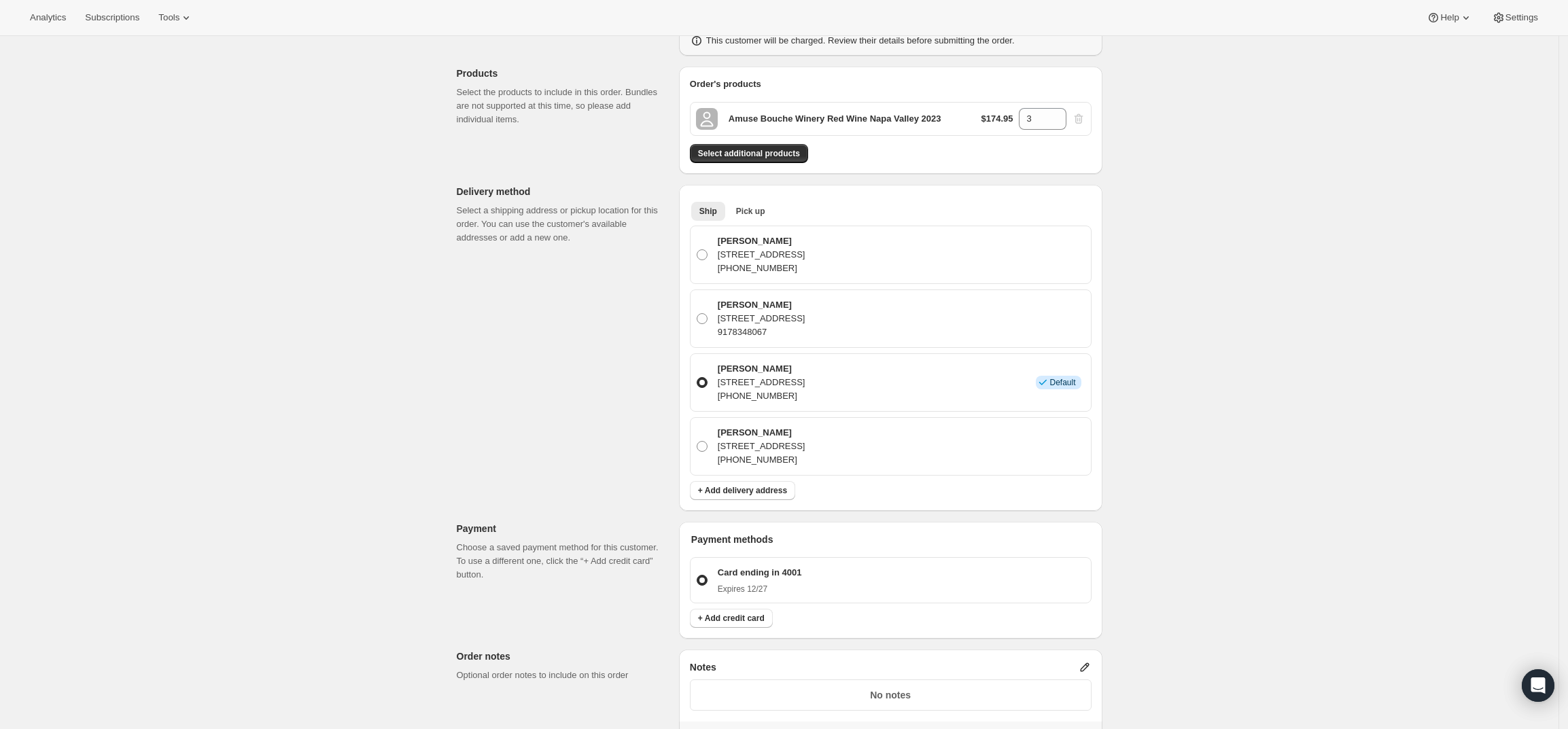
scroll to position [0, 0]
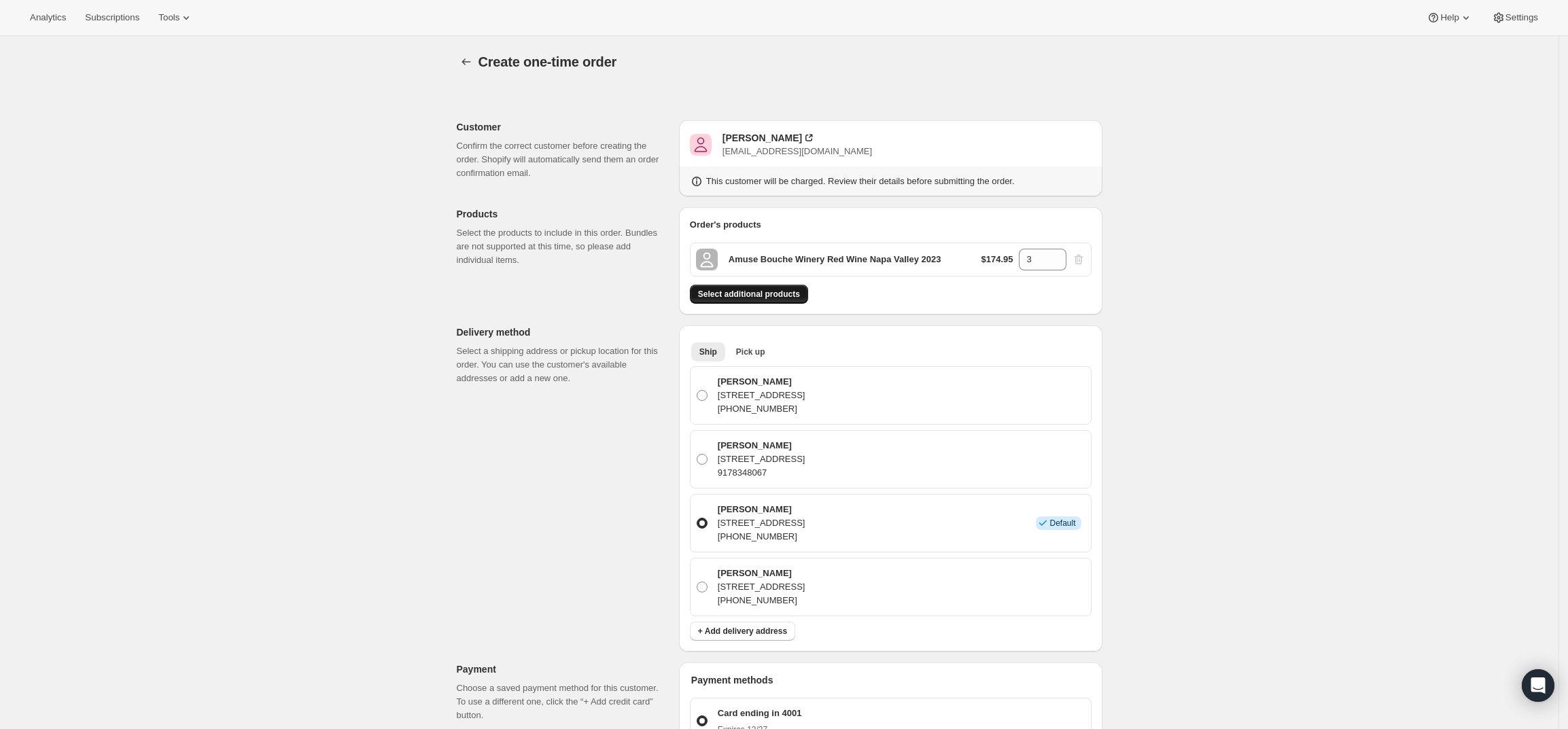
click at [746, 298] on span "Select additional products" at bounding box center [749, 294] width 102 height 11
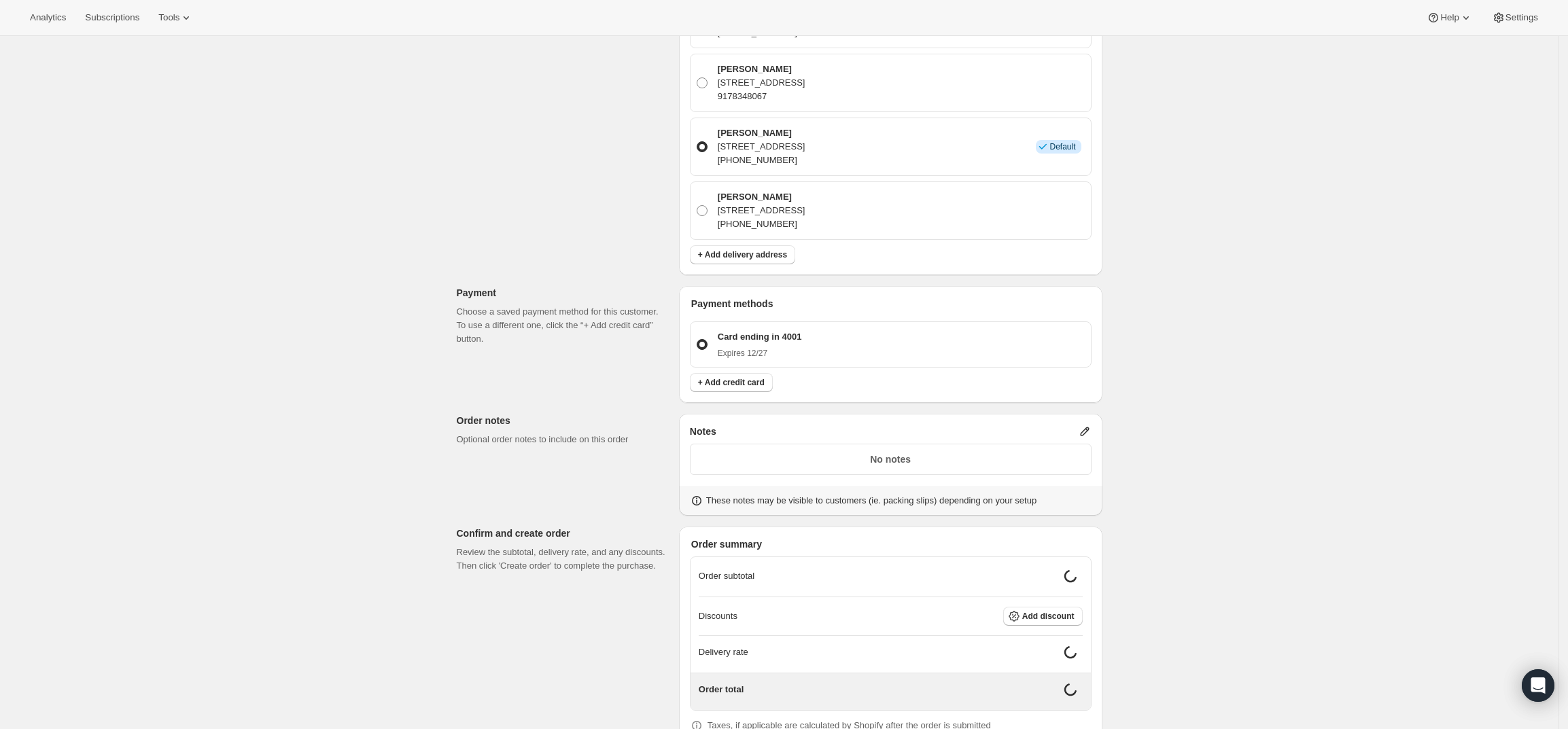
scroll to position [494, 0]
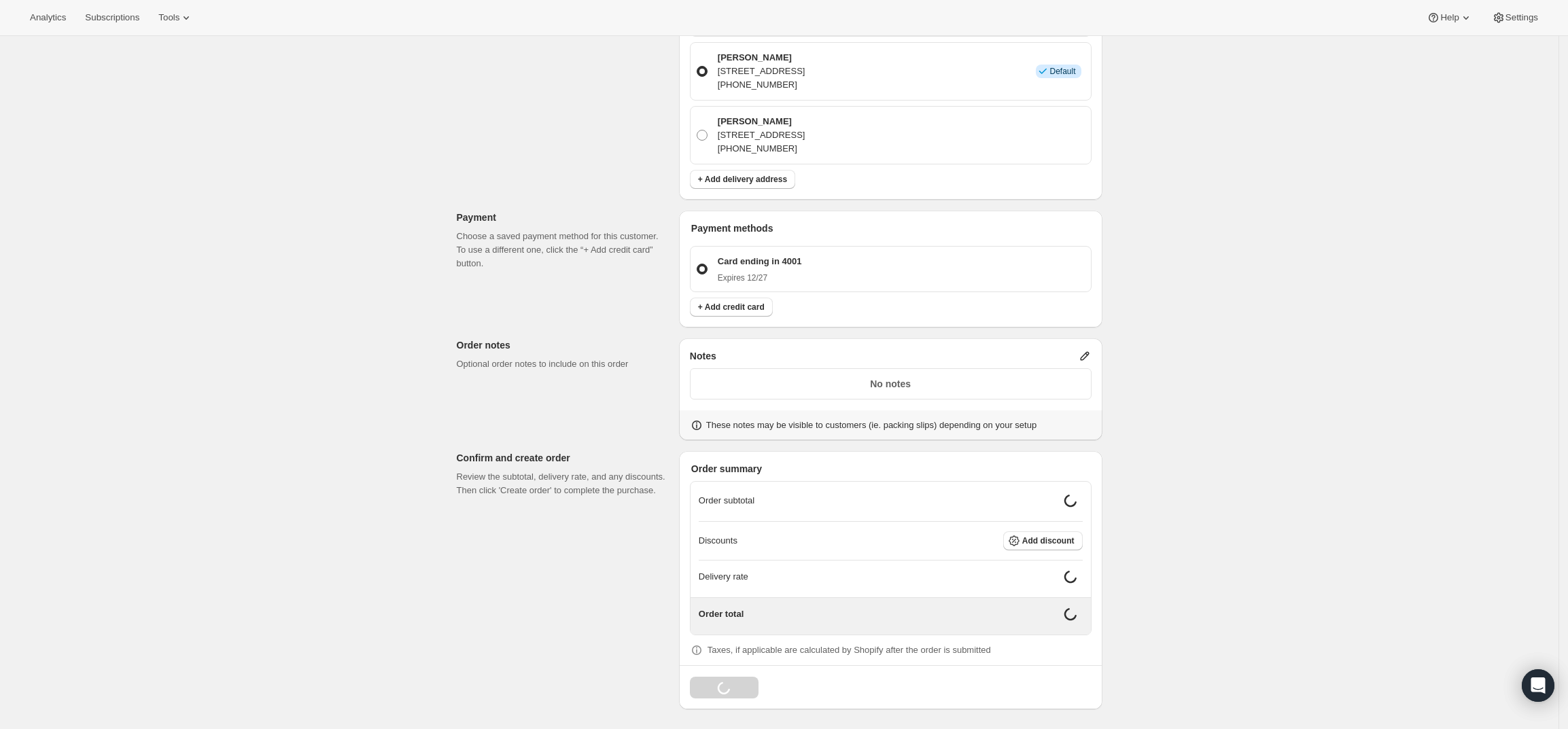
click at [1091, 353] on icon at bounding box center [1085, 356] width 14 height 14
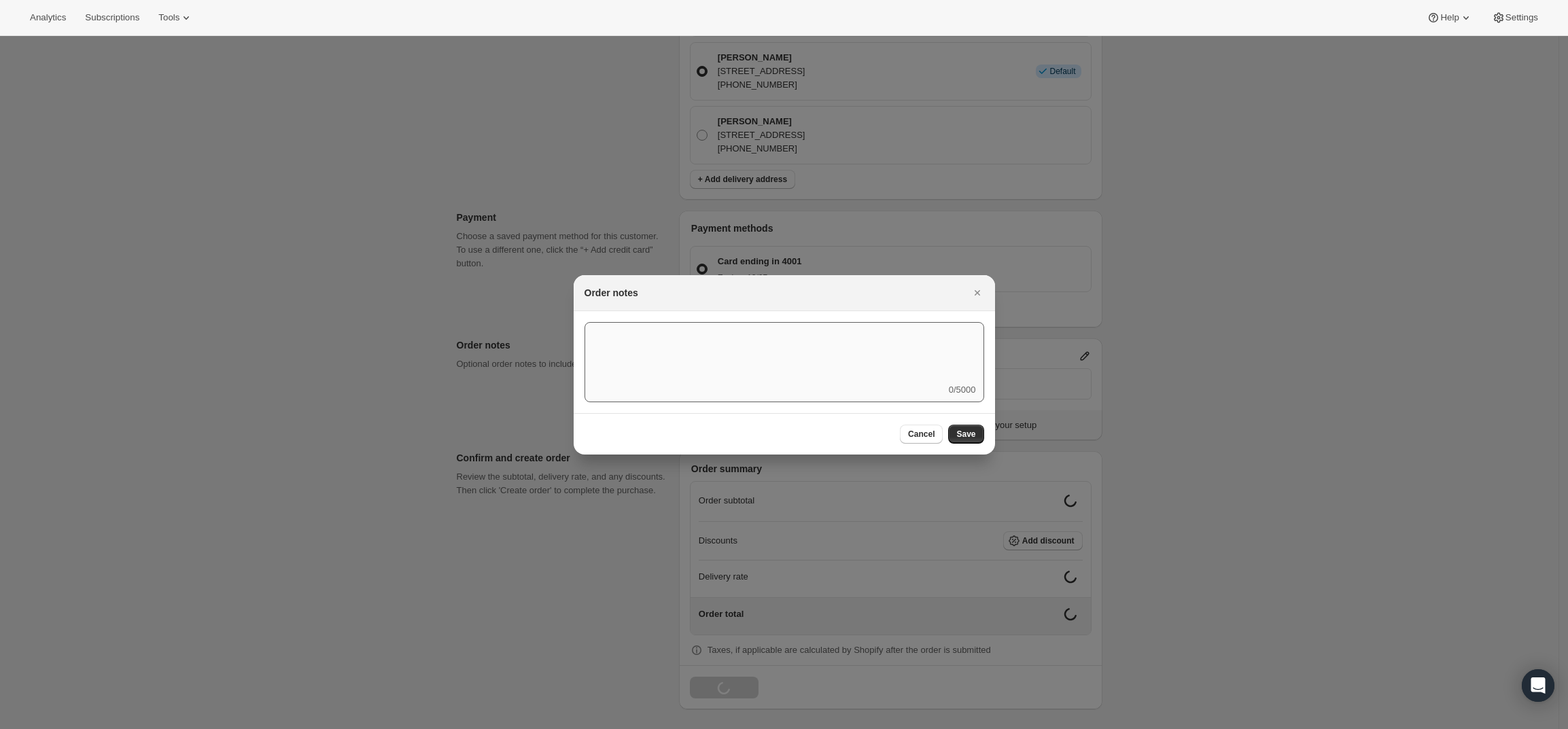
scroll to position [484, 0]
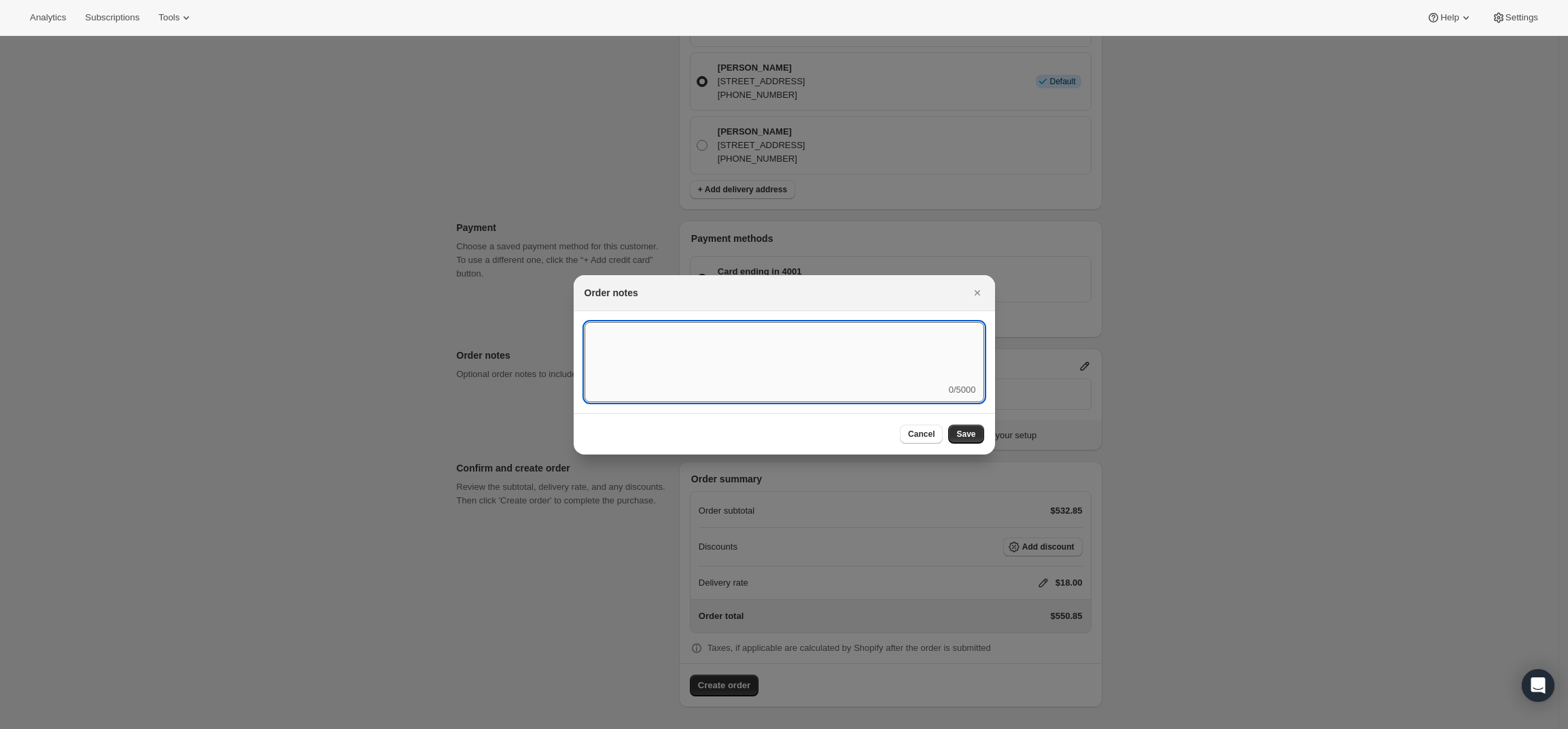
click at [814, 382] on textarea ":r3v:" at bounding box center [784, 352] width 400 height 61
type textarea "Temp Control"
click at [964, 427] on button "Save" at bounding box center [965, 434] width 35 height 19
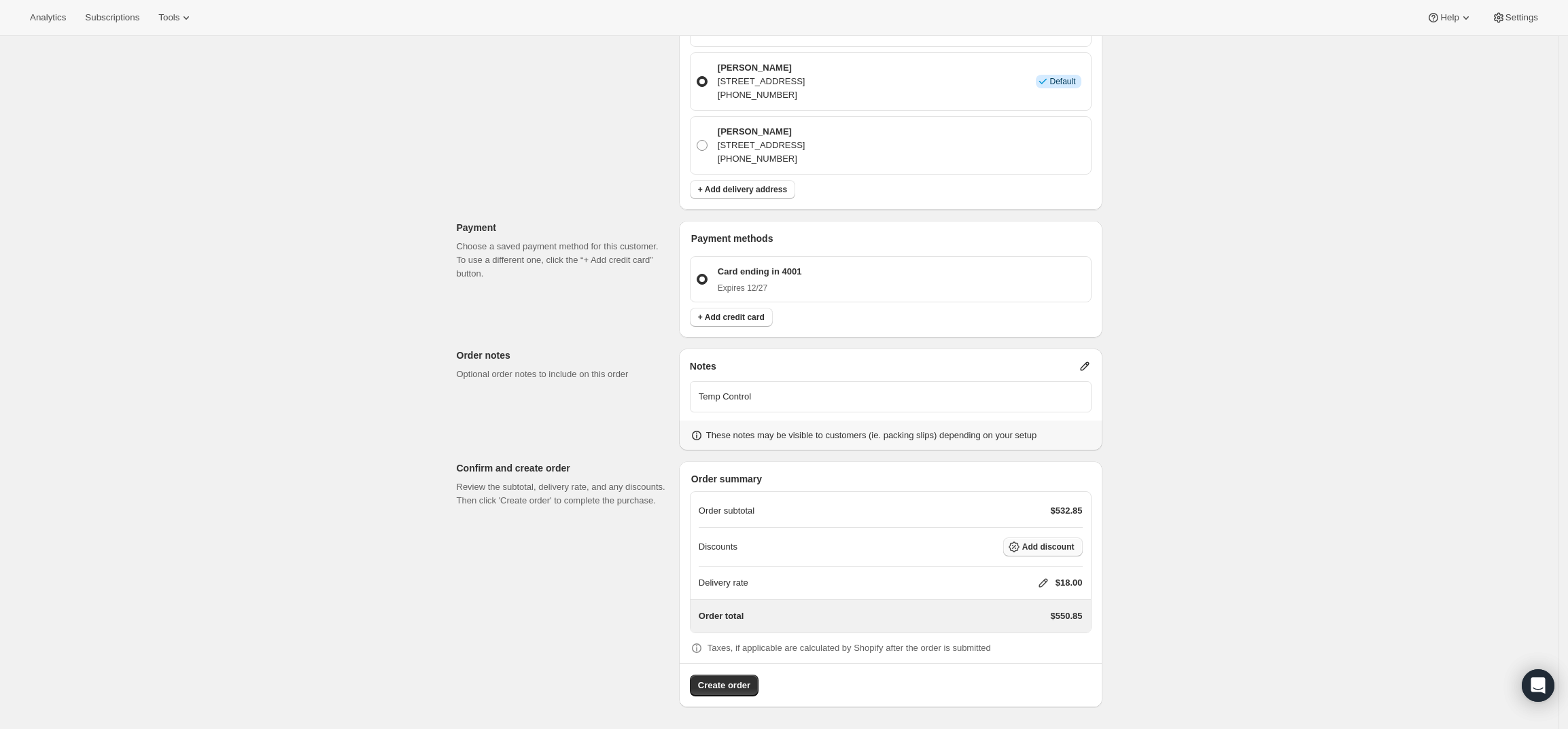
click at [1067, 544] on span "Add discount" at bounding box center [1048, 547] width 52 height 11
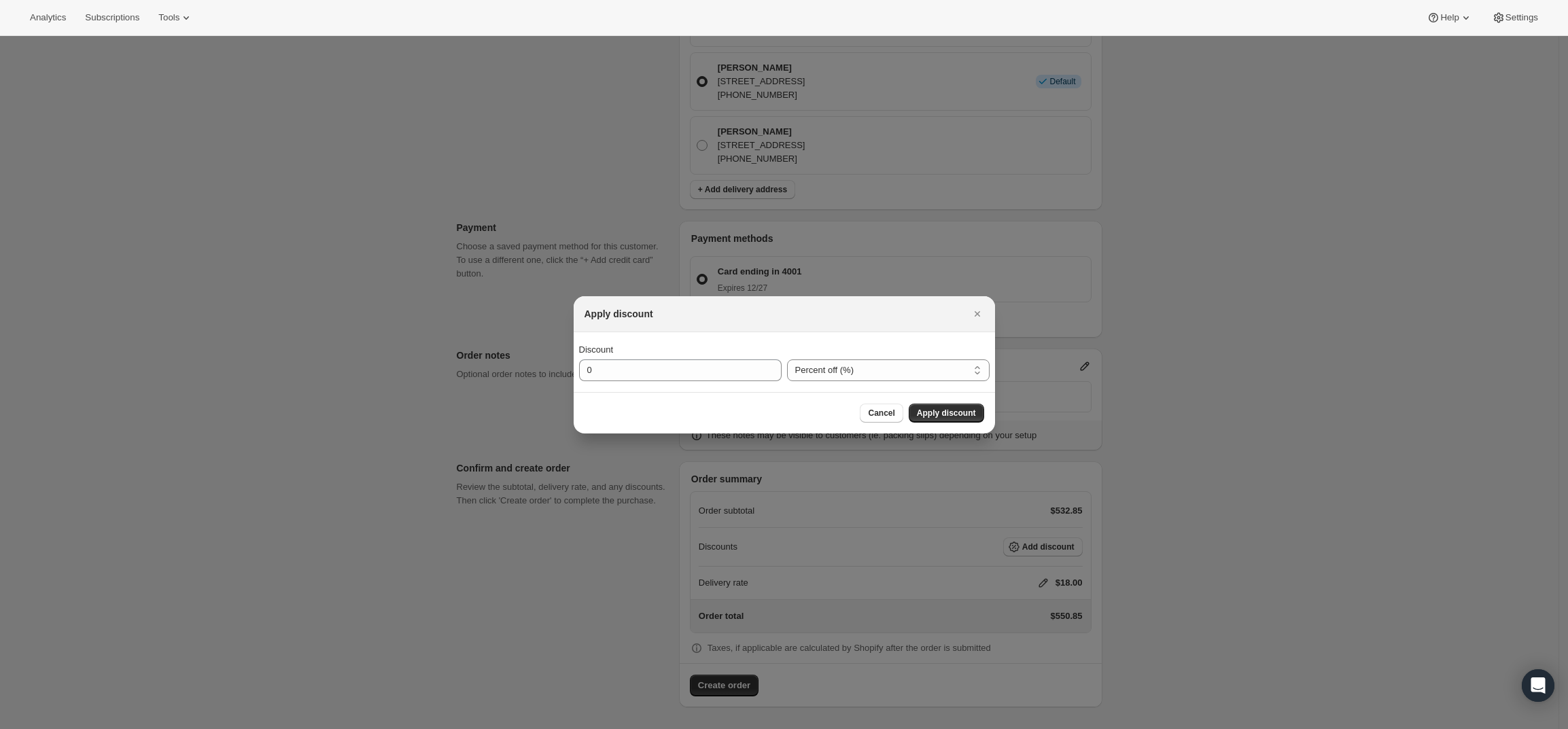
click at [909, 411] on div "Cancel Apply discount" at bounding box center [922, 413] width 124 height 19
click at [889, 417] on span "Cancel" at bounding box center [881, 413] width 27 height 11
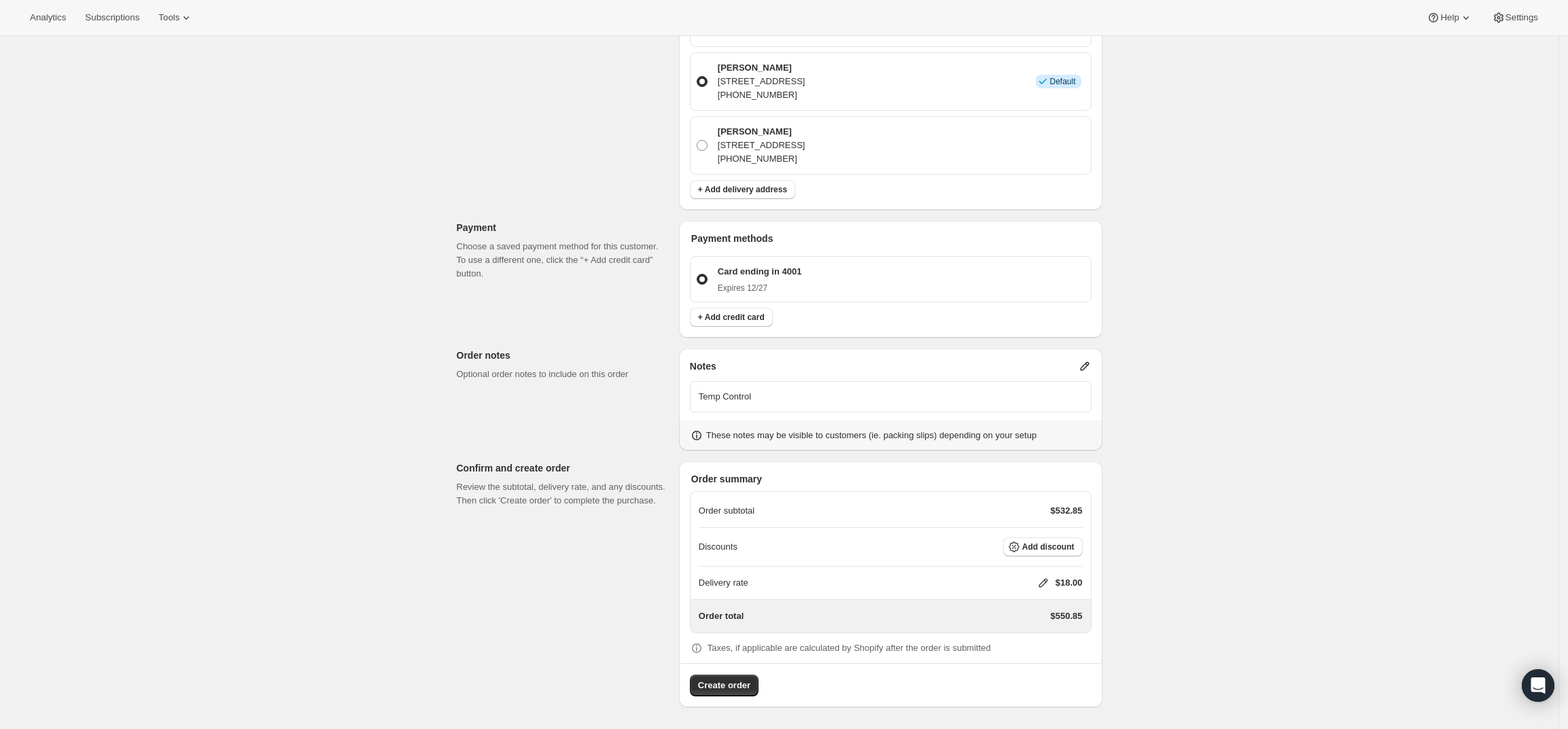
click at [1046, 578] on icon at bounding box center [1043, 583] width 14 height 14
click at [1052, 633] on input "0" at bounding box center [1050, 634] width 122 height 22
type input "0"
click at [1050, 661] on button "Save" at bounding box center [1040, 665] width 35 height 19
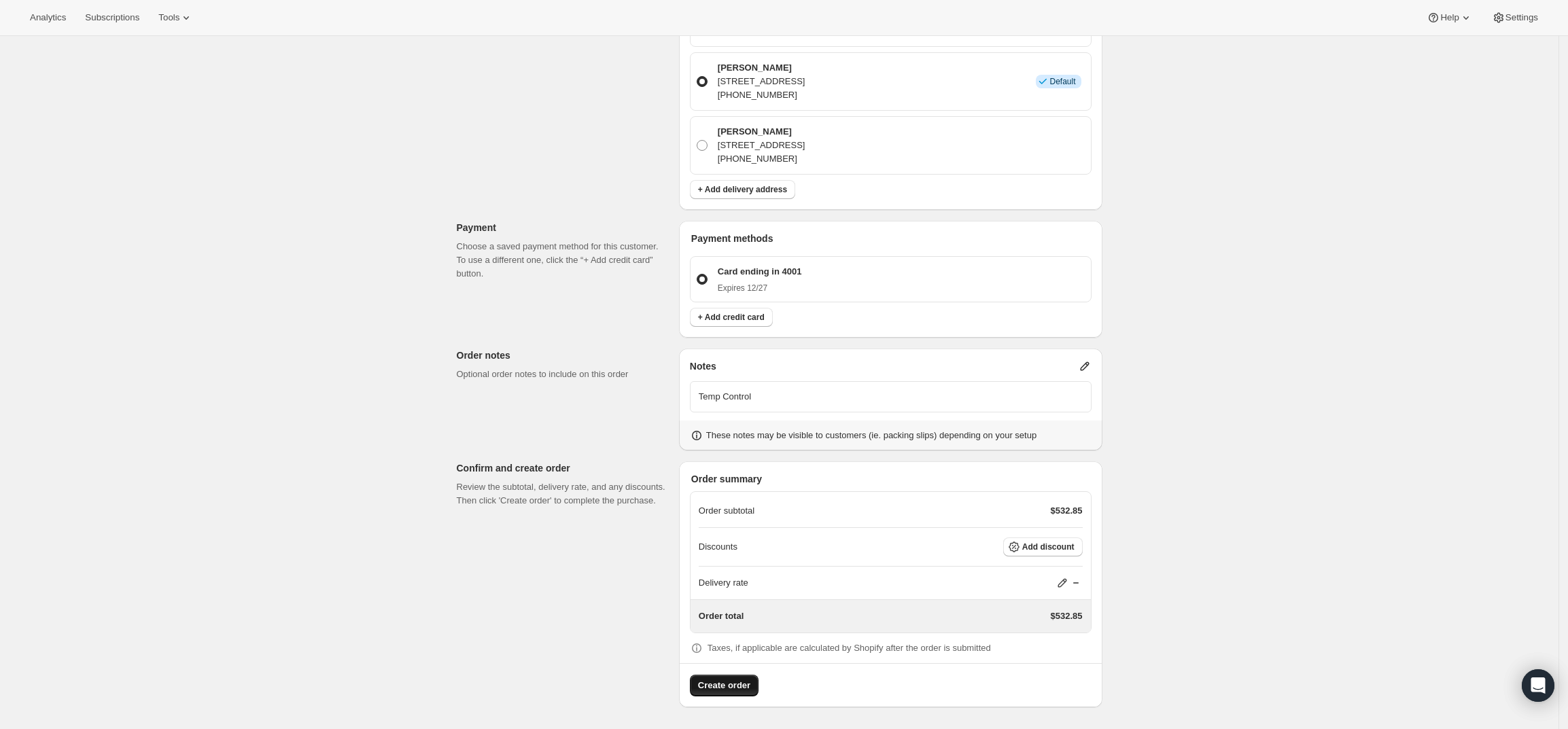
click at [713, 684] on span "Create order" at bounding box center [724, 685] width 52 height 14
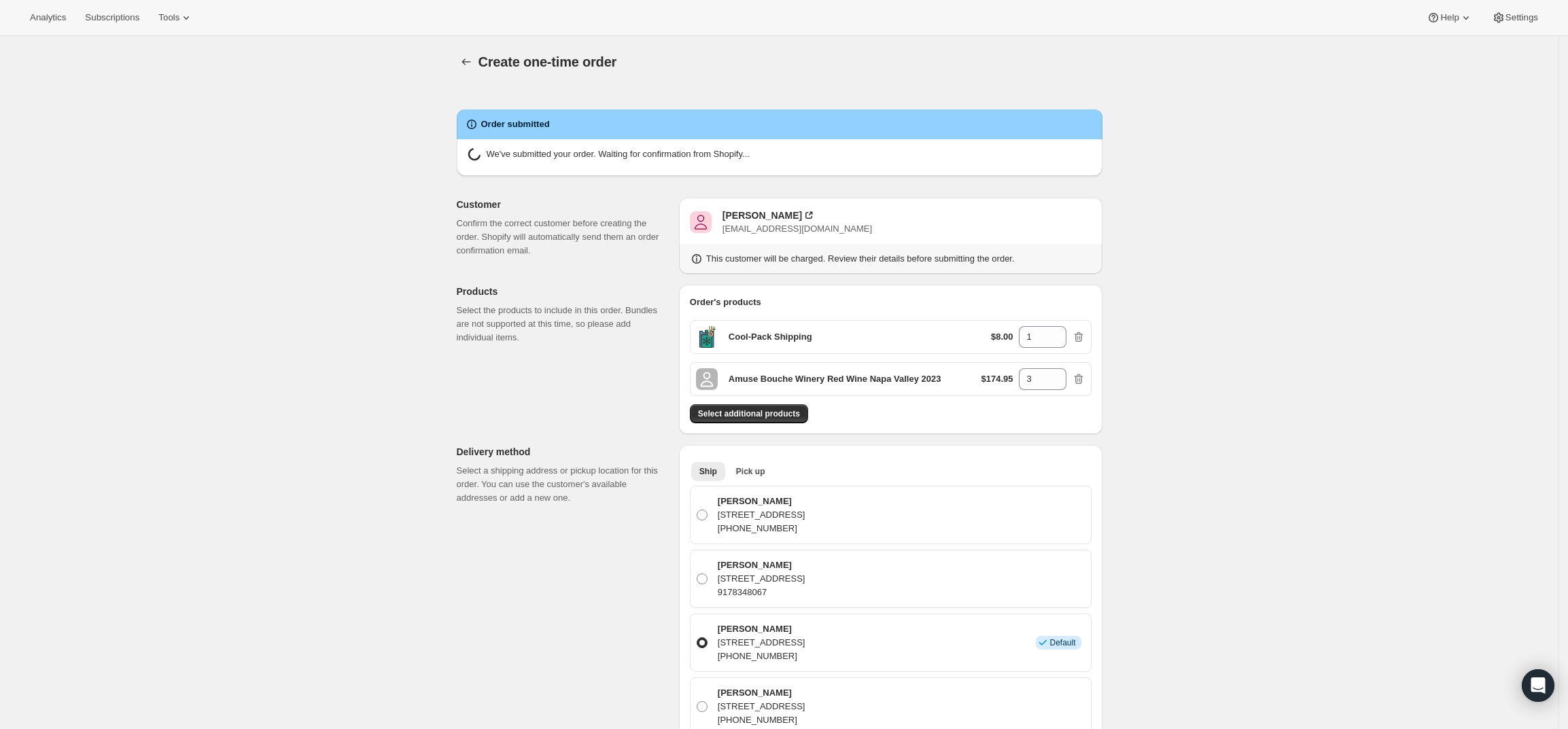
radio input "true"
